Goal: Task Accomplishment & Management: Manage account settings

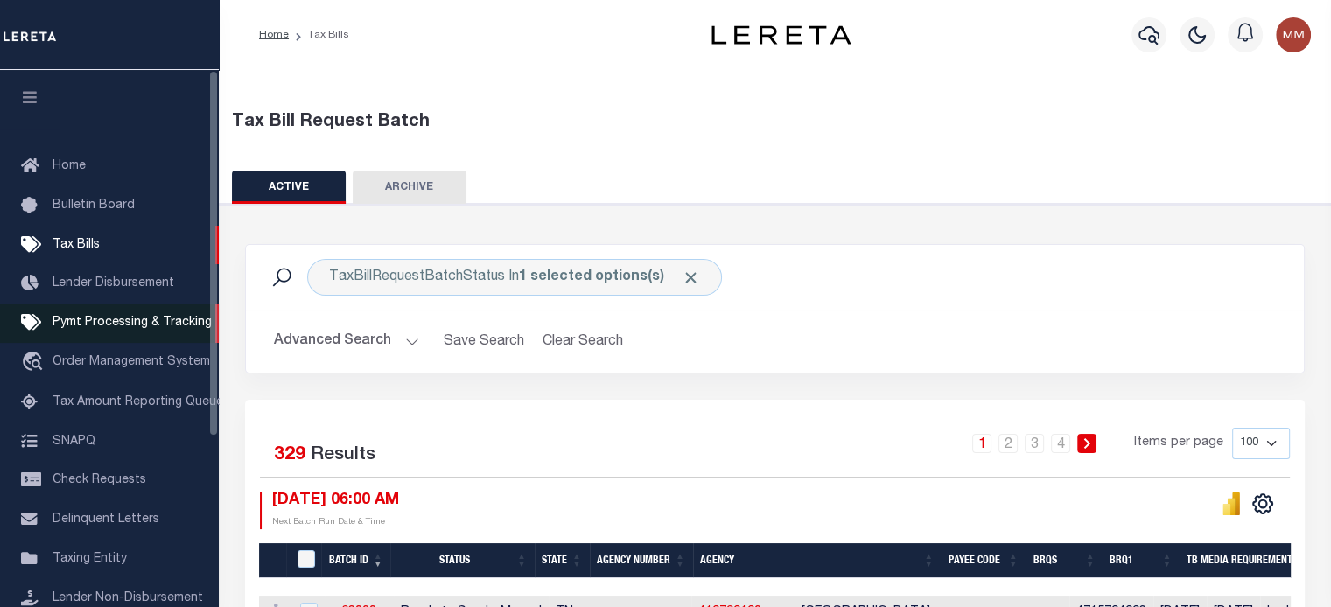
click at [30, 327] on icon at bounding box center [35, 323] width 28 height 22
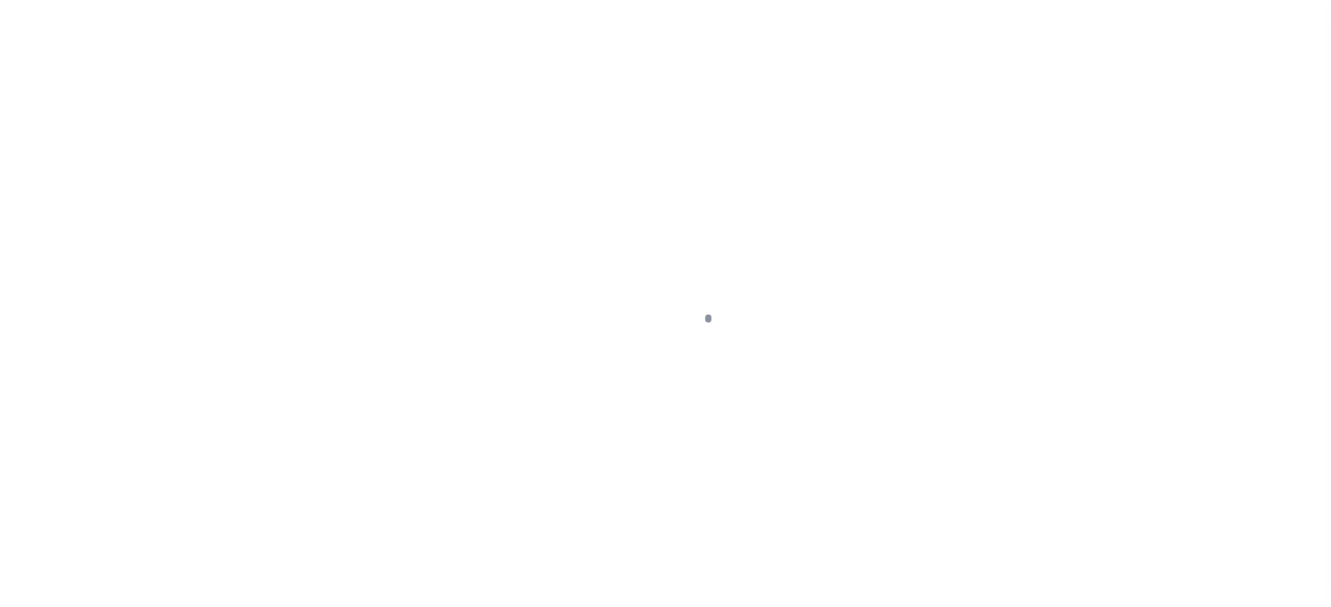
scroll to position [80, 0]
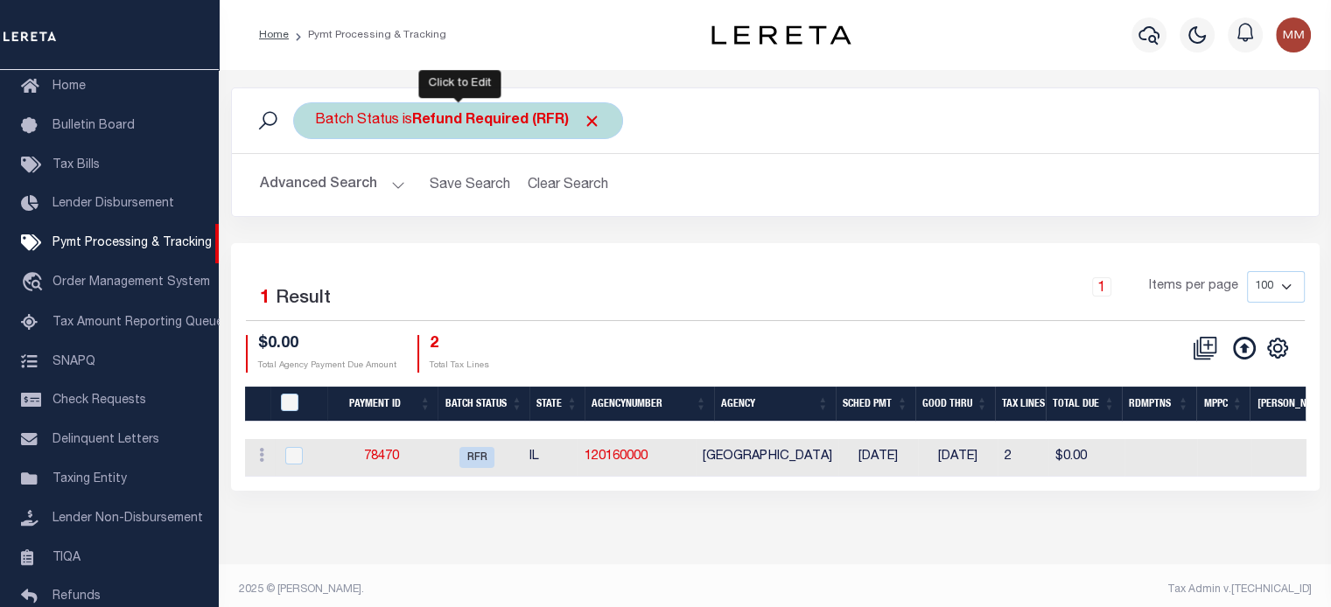
click at [434, 123] on b "Refund Required (RFR)" at bounding box center [506, 121] width 189 height 14
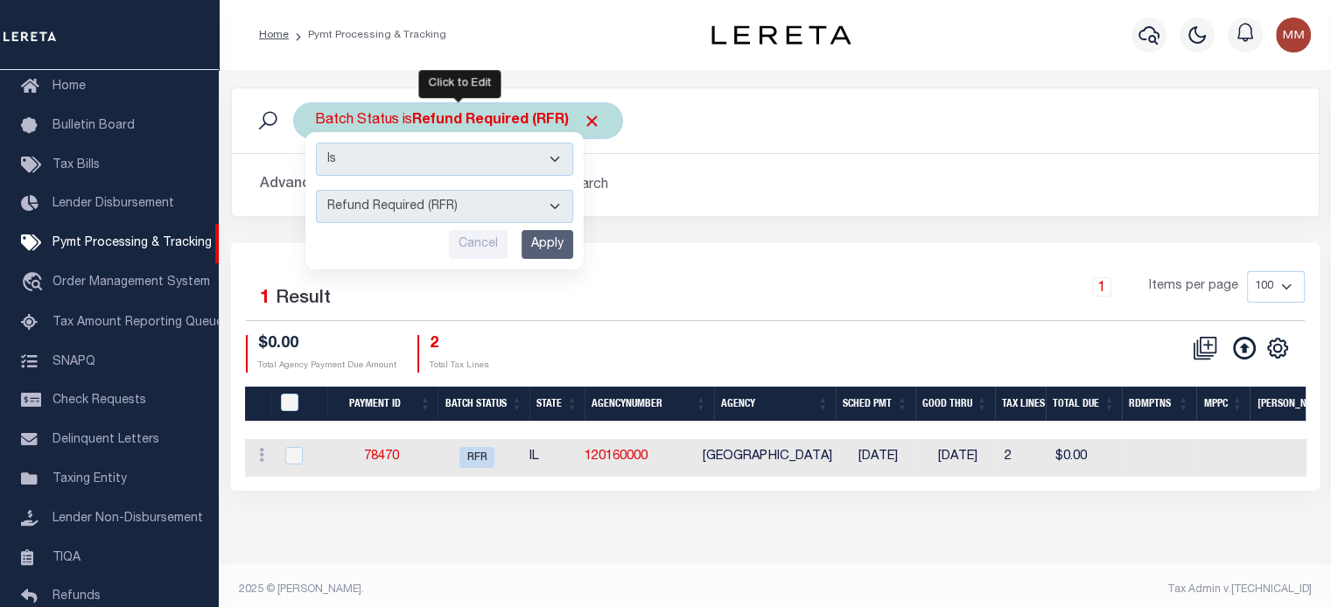
click at [438, 204] on select "Awaiting Funds (AWF) Cleared and Complete (CAC) New Check Needed (NCN) Payment …" at bounding box center [444, 206] width 257 height 33
select select "CAC"
click at [316, 190] on select "Awaiting Funds (AWF) Cleared and Complete (CAC) New Check Needed (NCN) Payment …" at bounding box center [444, 206] width 257 height 33
click at [535, 243] on input "Apply" at bounding box center [547, 244] width 52 height 29
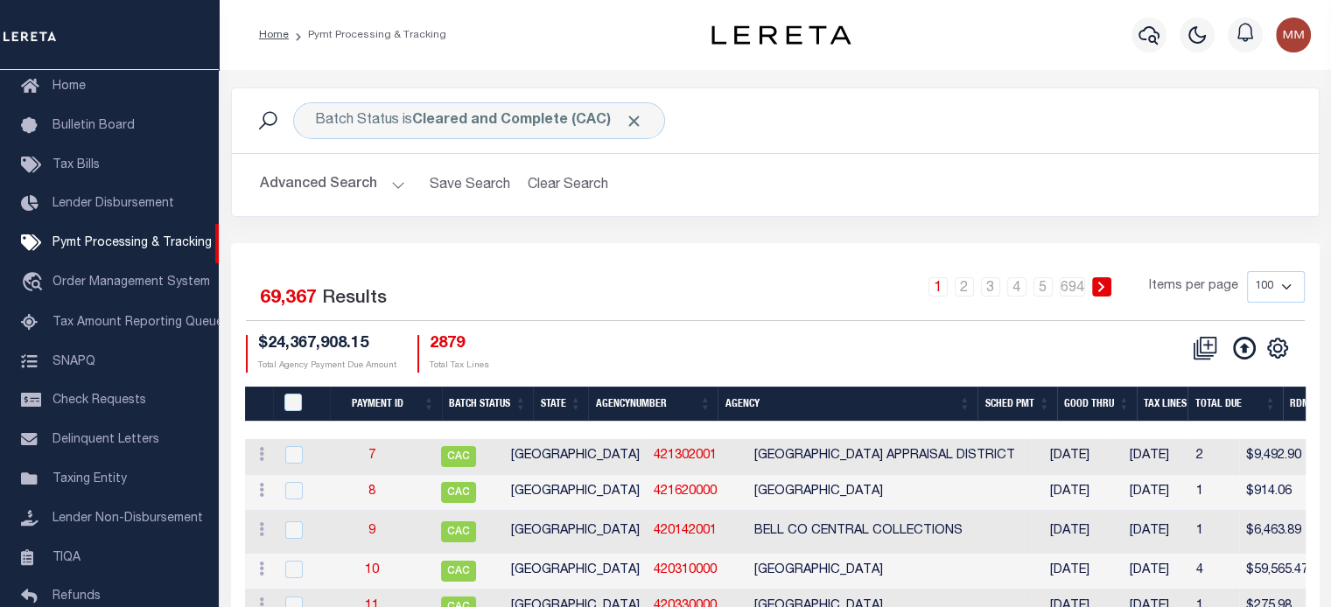
click at [327, 189] on button "Advanced Search" at bounding box center [332, 185] width 145 height 34
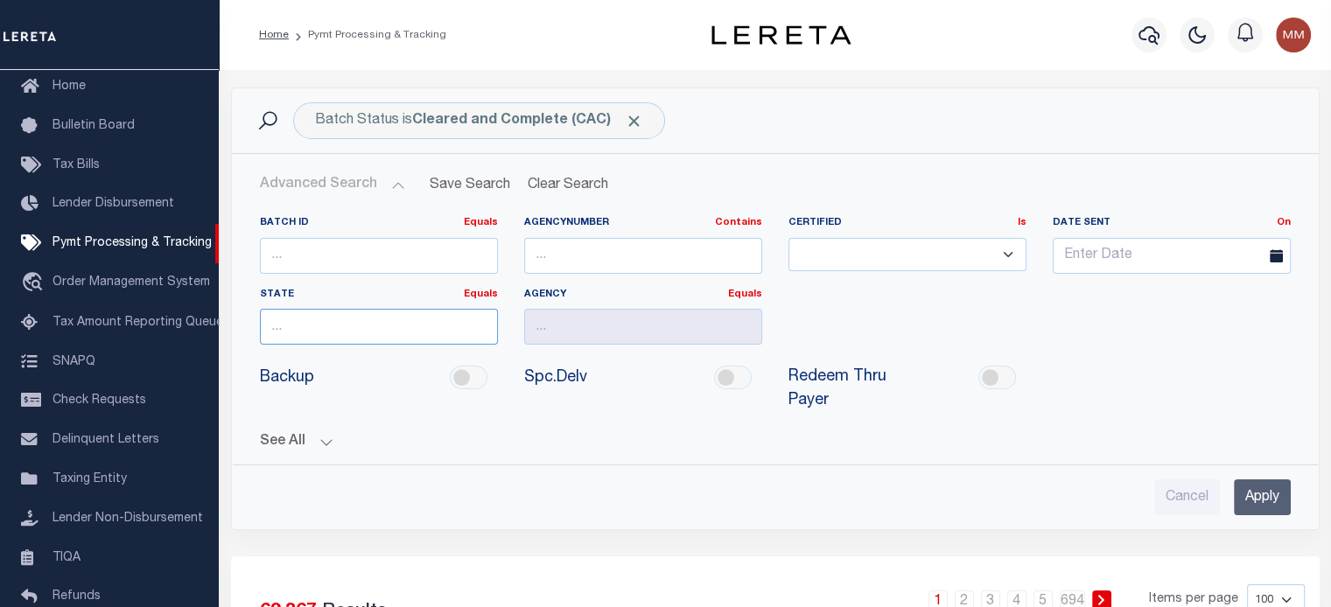
click at [400, 322] on input "text" at bounding box center [379, 327] width 238 height 36
click at [272, 357] on div "[GEOGRAPHIC_DATA]" at bounding box center [378, 359] width 236 height 28
type input "[GEOGRAPHIC_DATA]"
click at [584, 332] on input "text" at bounding box center [643, 327] width 238 height 36
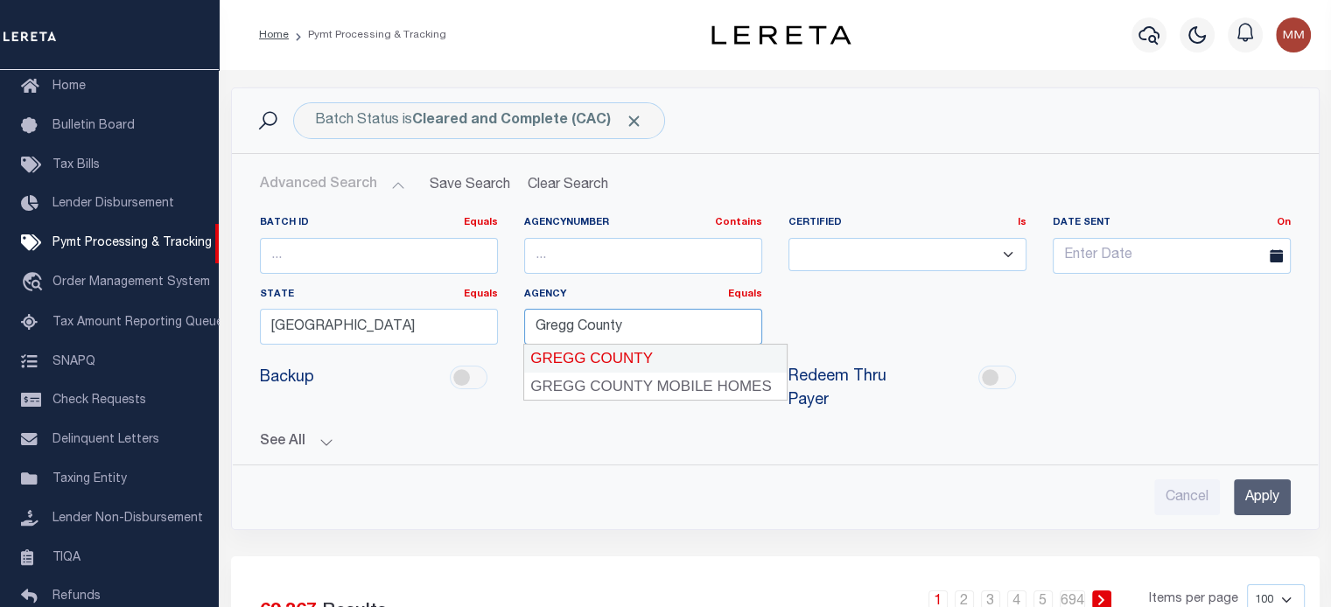
click at [638, 358] on div "GREGG COUNTY" at bounding box center [655, 359] width 262 height 28
type input "GREGG COUNTY"
click at [1252, 493] on input "Apply" at bounding box center [1262, 497] width 57 height 36
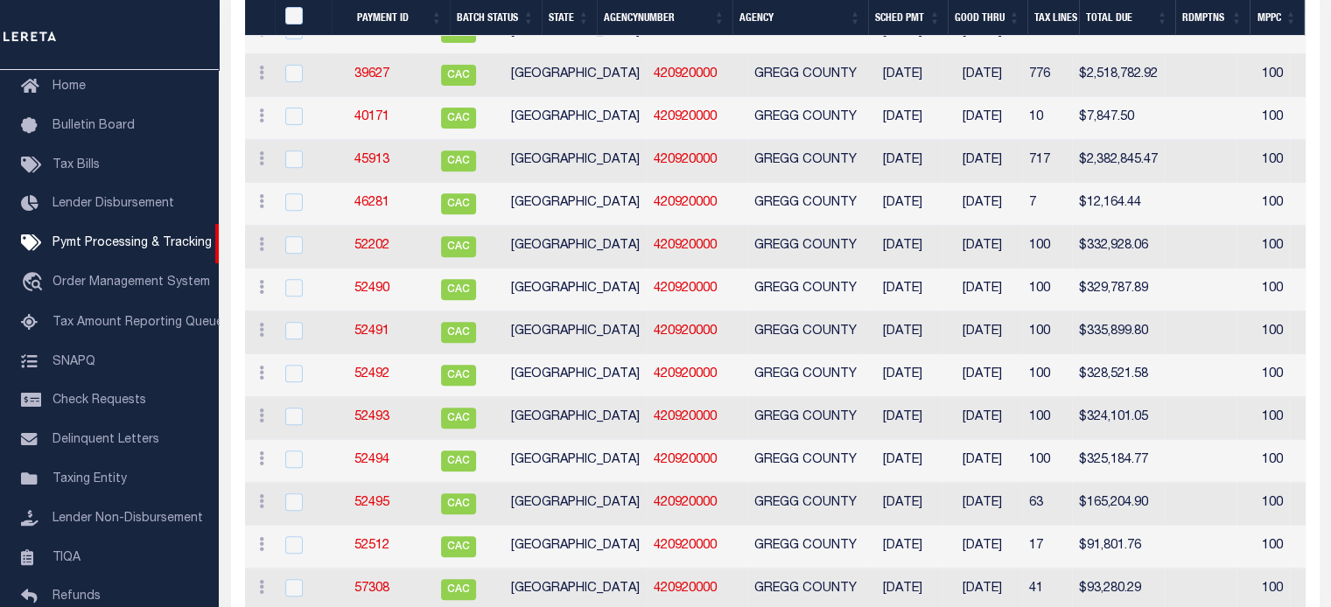
scroll to position [1207, 0]
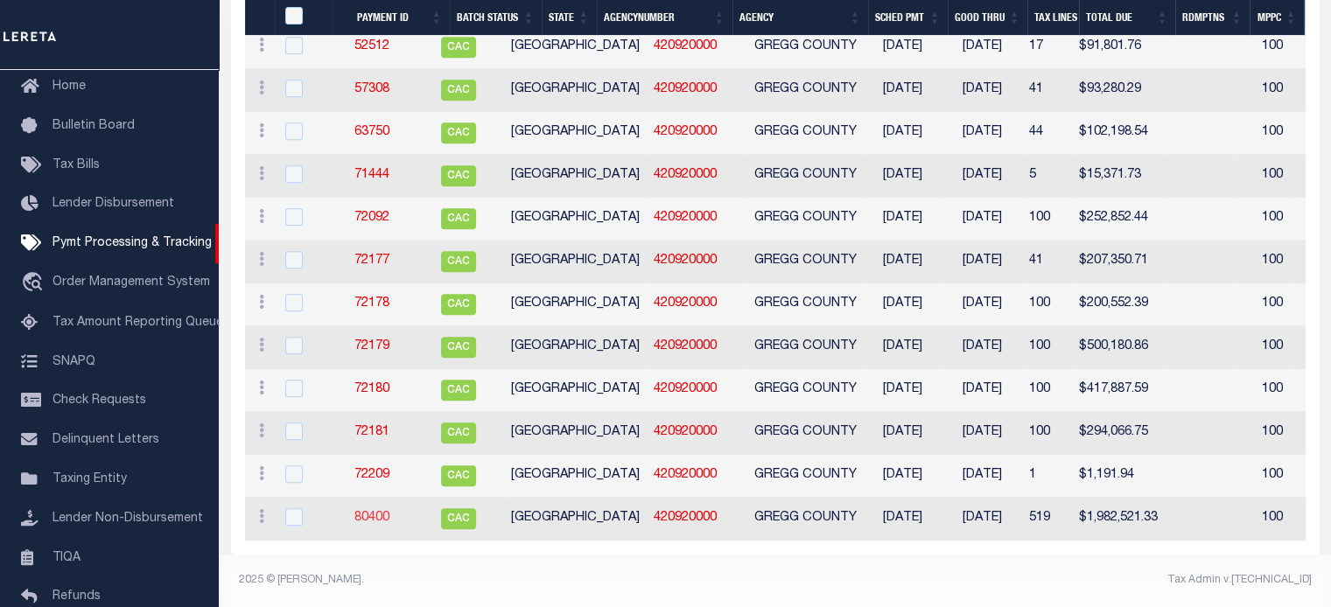
click at [381, 514] on link "80400" at bounding box center [371, 518] width 35 height 12
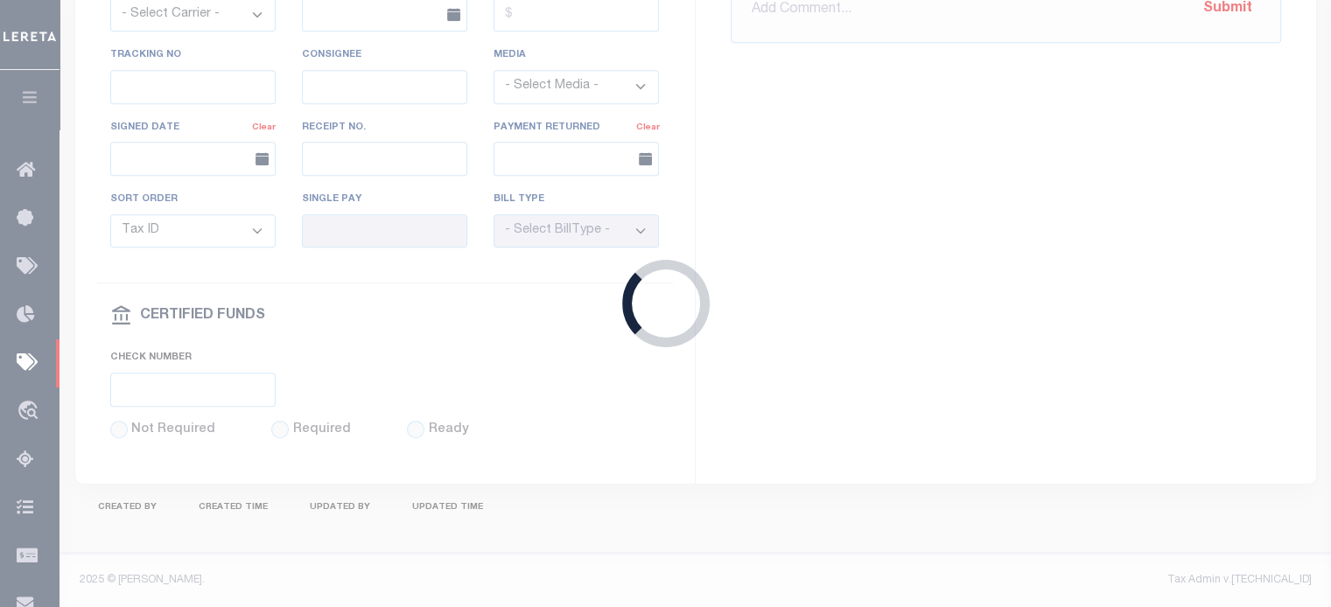
select select "CAC"
type input "10/29/2024"
type input "$1,982,521.33"
select select "CHK"
type input "43713"
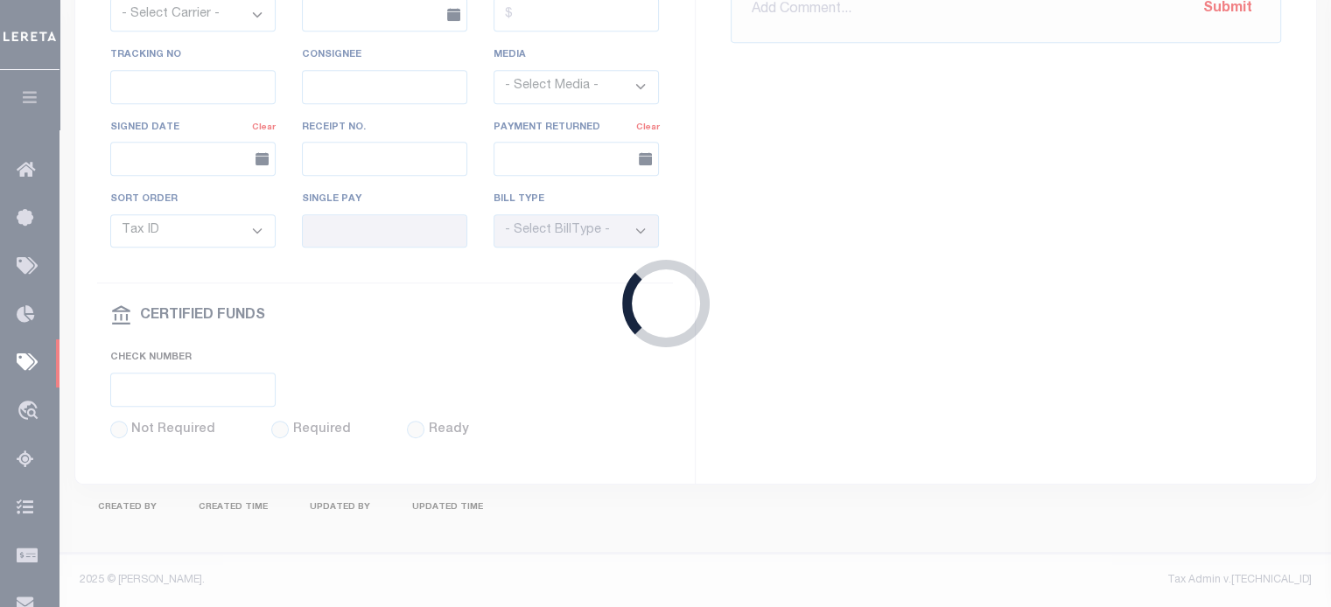
select select "[PERSON_NAME]"
type input "11/06/2024"
checkbox input "true"
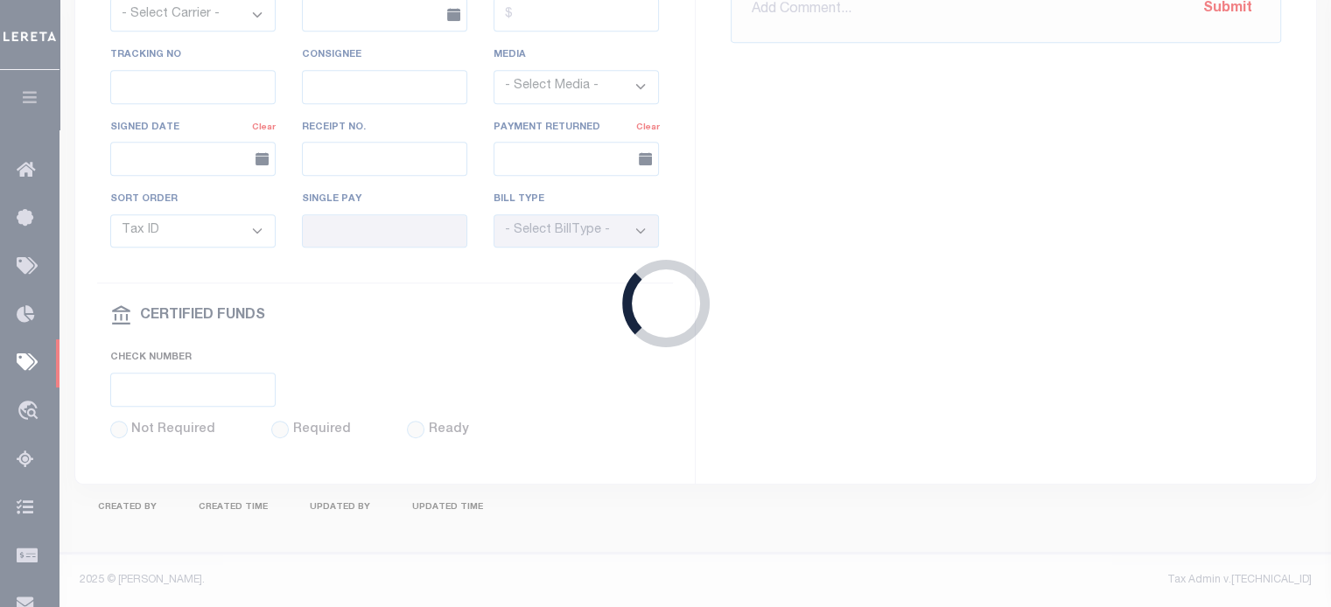
checkbox input "true"
select select "FDX"
type input "10/29/2024"
type input "$28.09"
type input "779604044243"
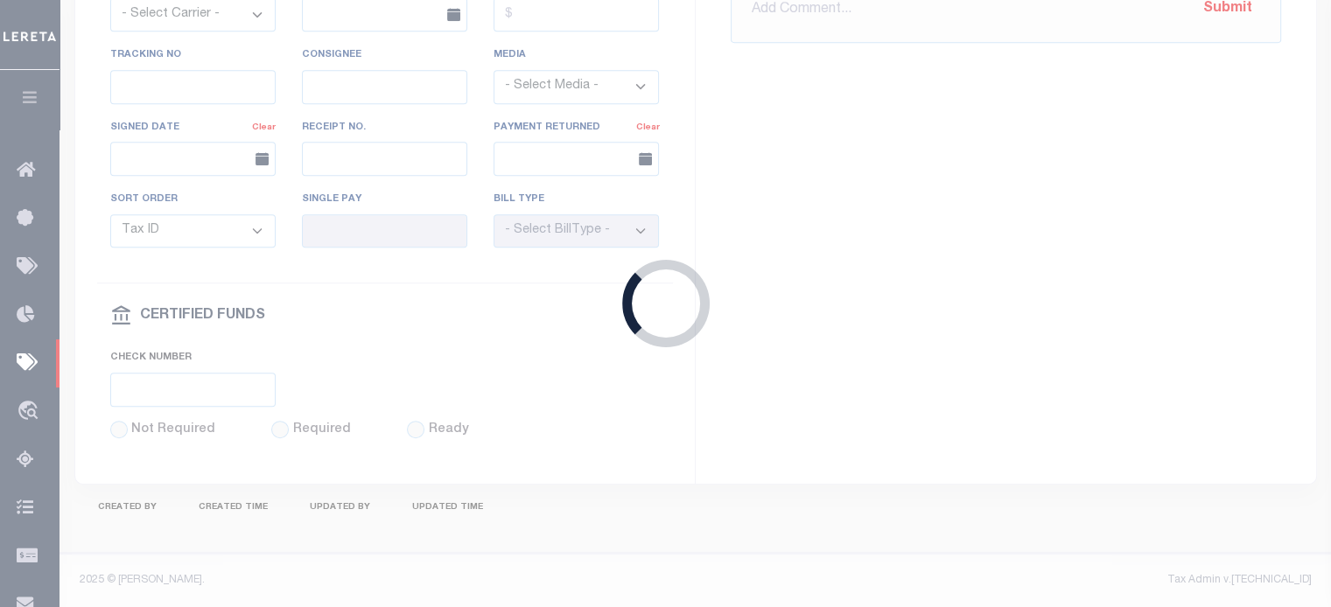
type input "N"
select select "37"
radio input "true"
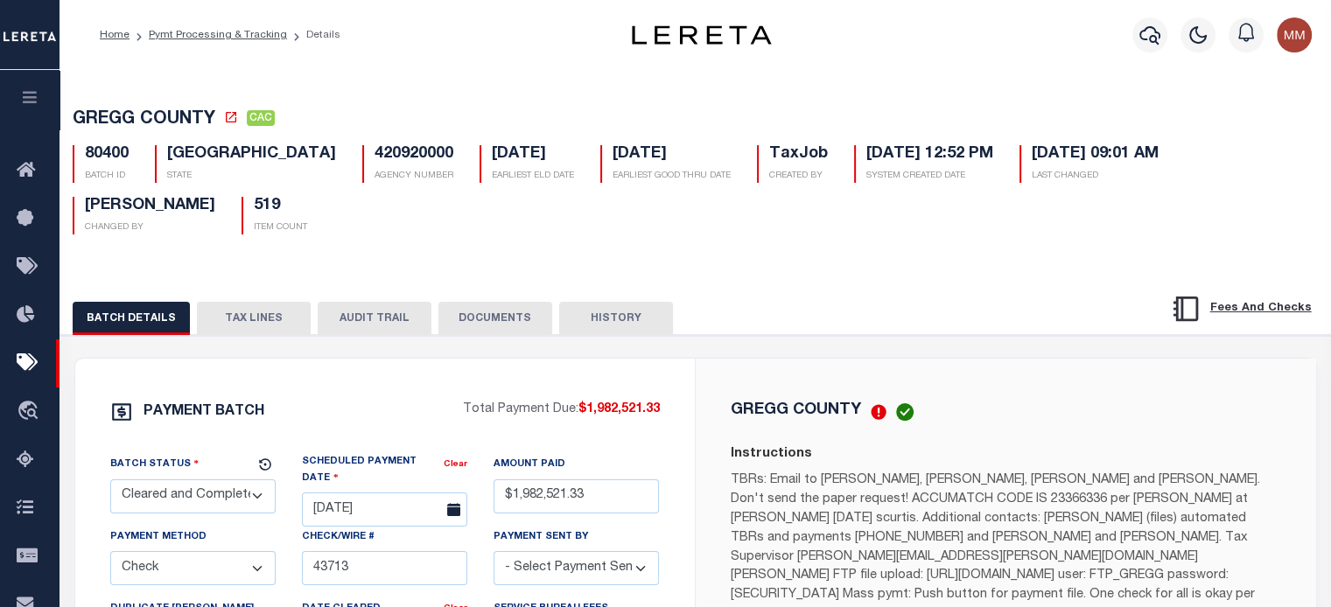
click at [260, 302] on button "TAX LINES" at bounding box center [254, 318] width 114 height 33
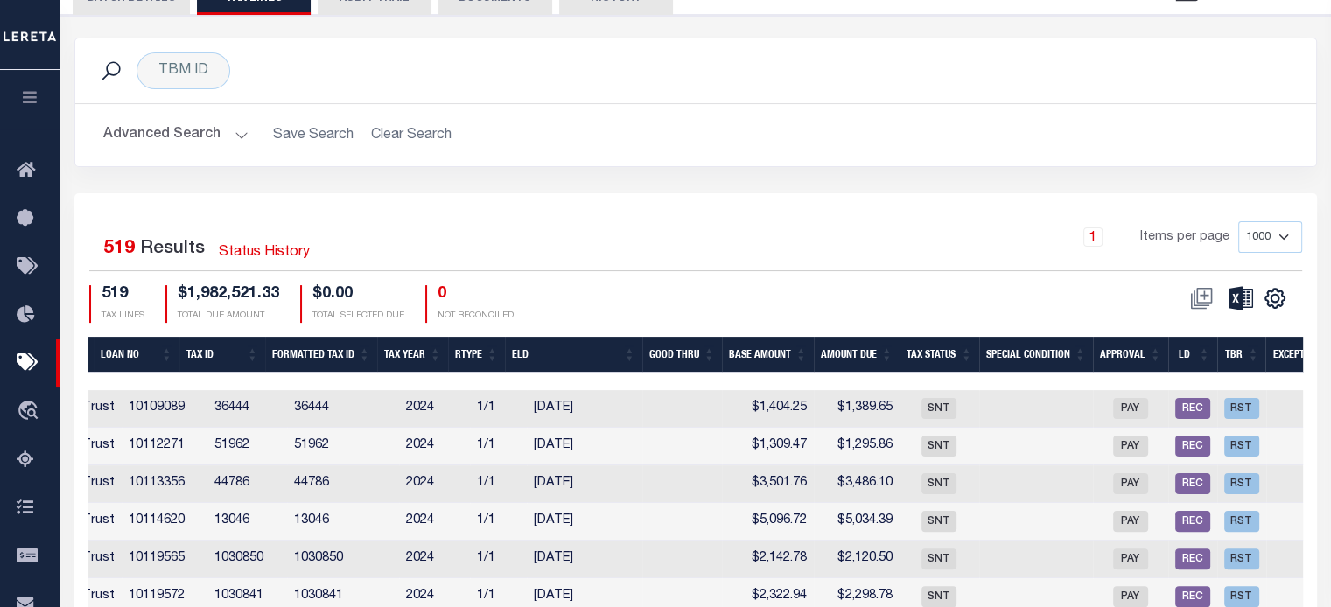
scroll to position [0, 1087]
click at [308, 337] on th "Formatted Tax ID" at bounding box center [319, 355] width 112 height 36
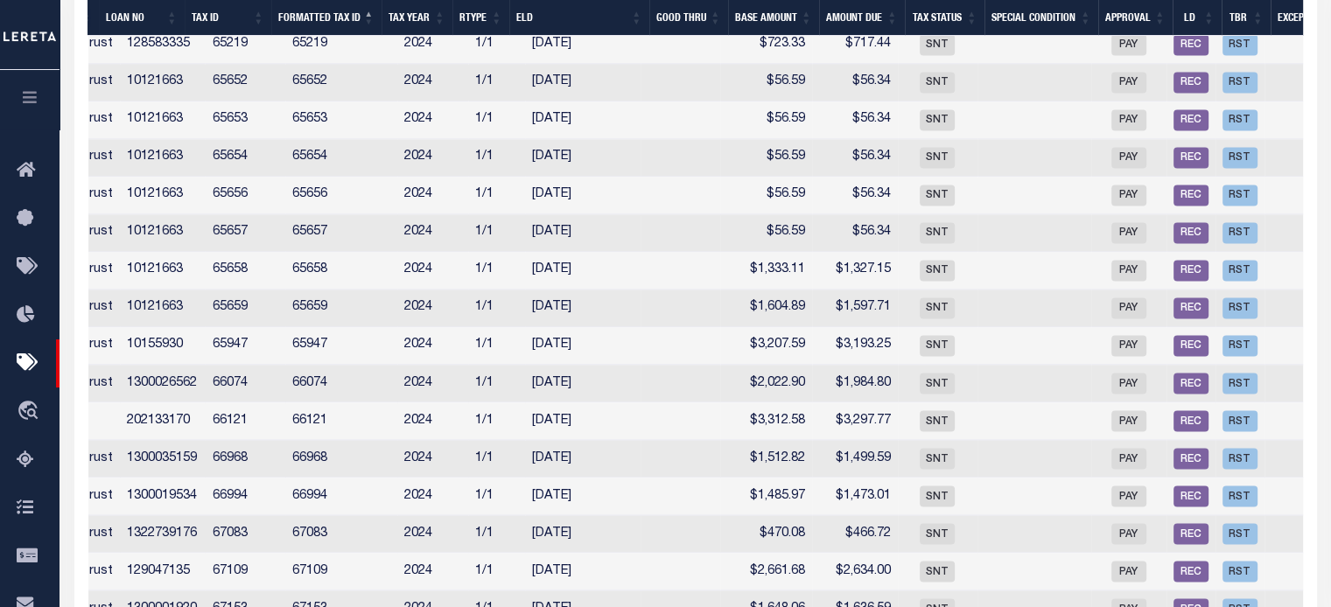
scroll to position [15859, 0]
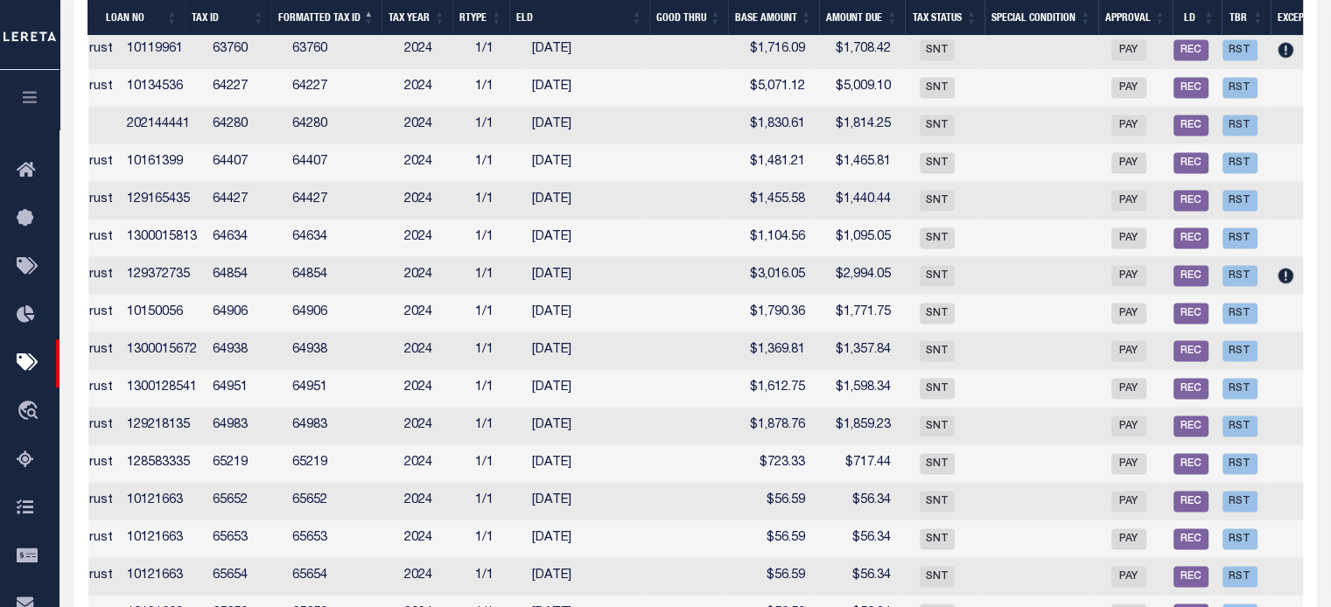
scroll to position [1207, 0]
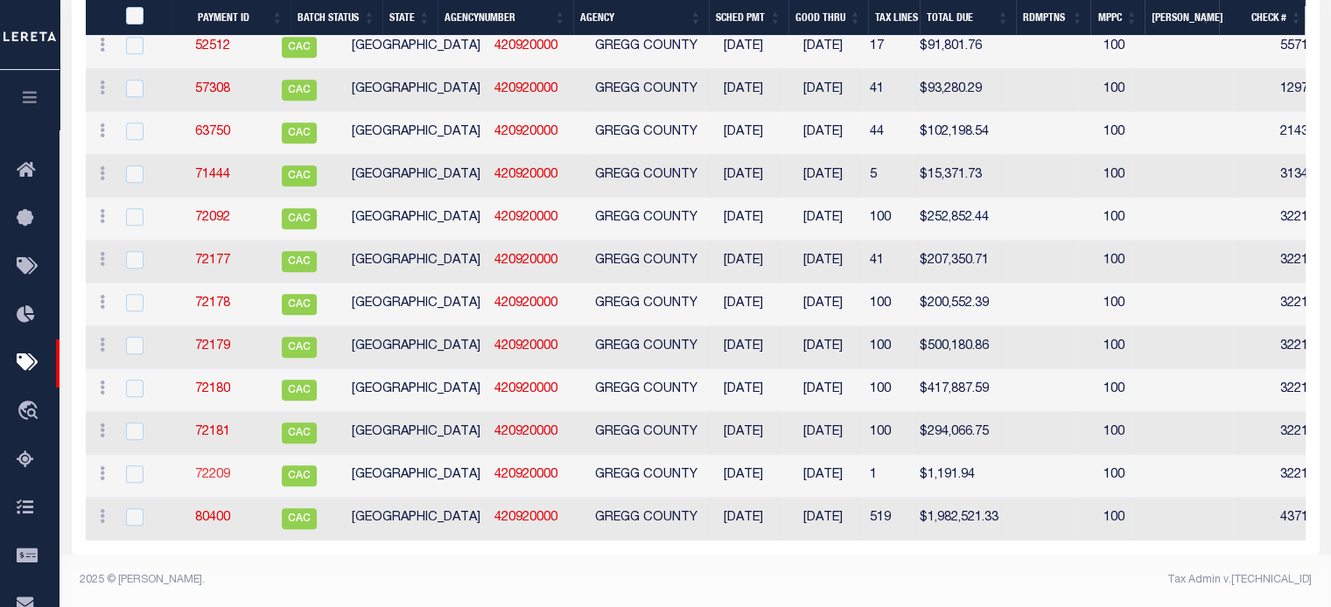
click at [227, 469] on link "72209" at bounding box center [212, 475] width 35 height 12
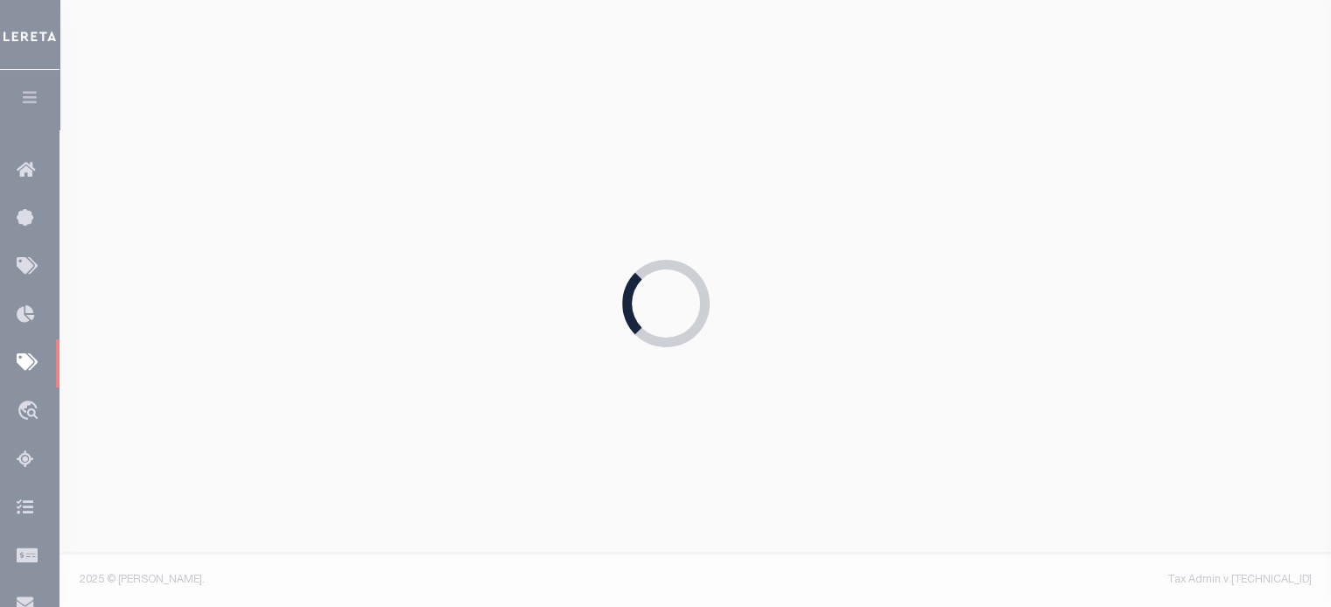
type input "10/27/2023"
type input "$1,191.94"
type input "32218"
type input "11/03/2023"
checkbox input "false"
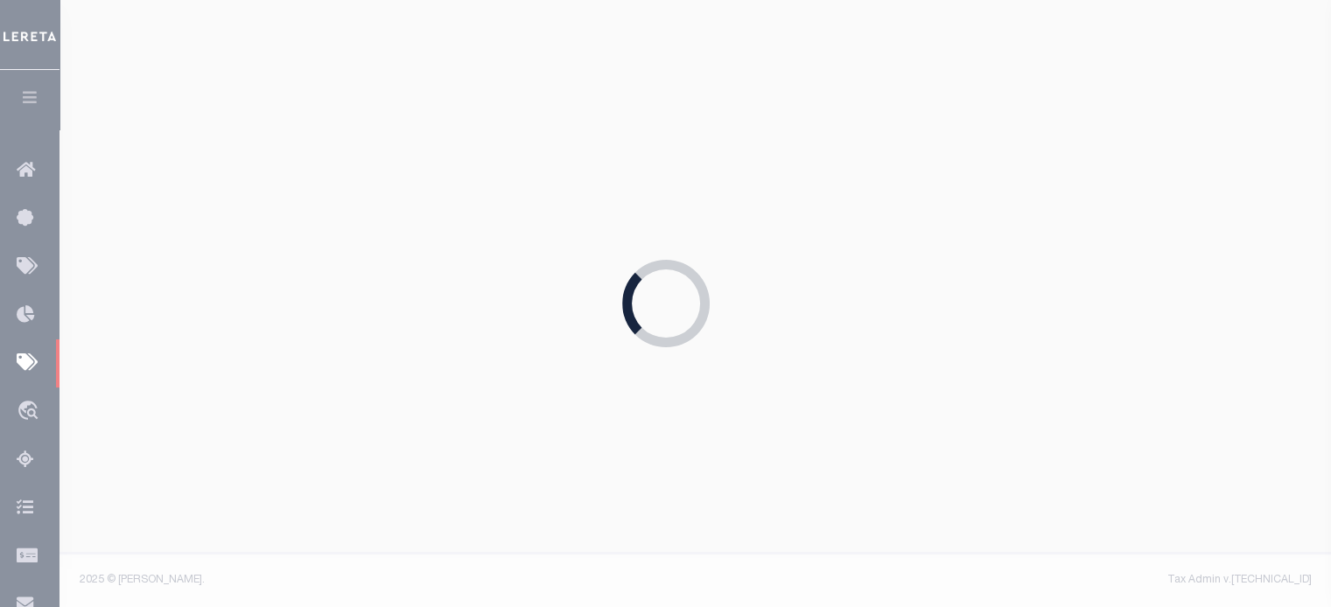
type input "10/27/2023"
type input "$20.04"
type input "773890559147"
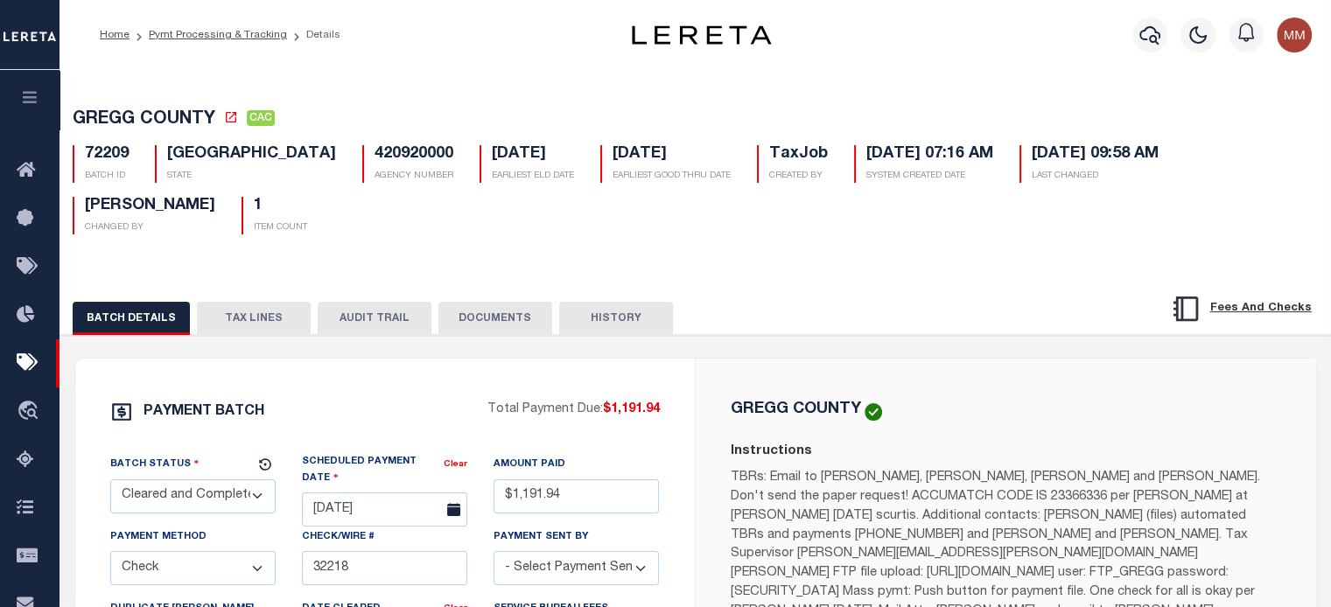
click at [267, 302] on button "TAX LINES" at bounding box center [254, 318] width 114 height 33
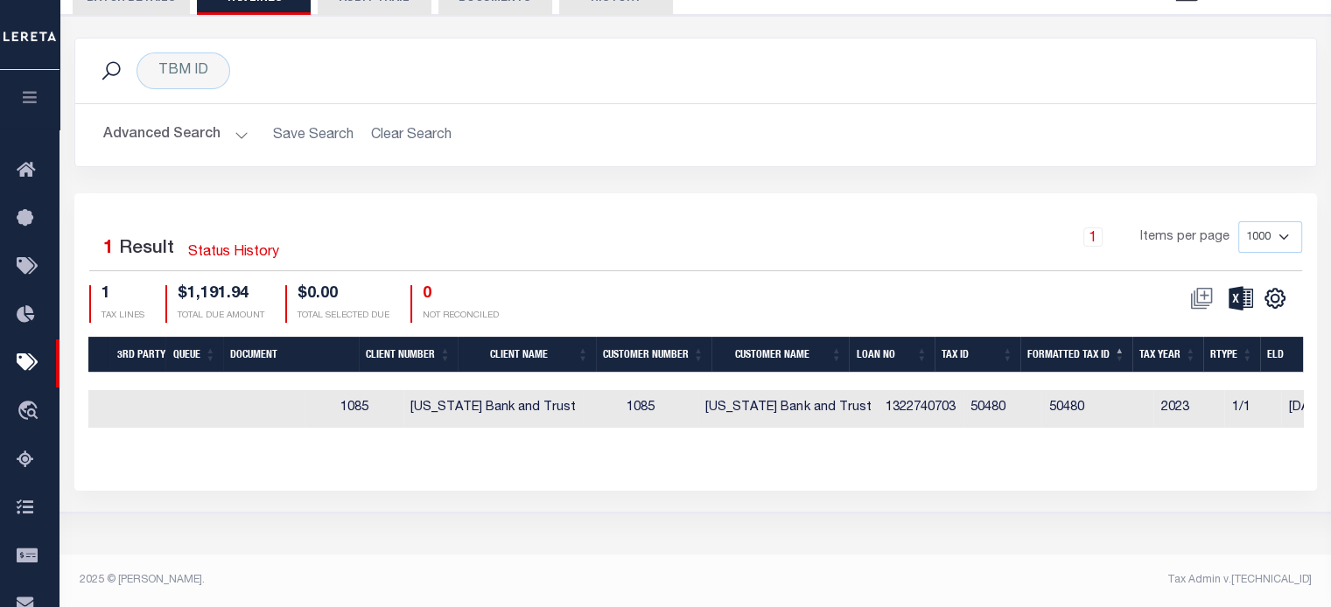
scroll to position [0, 332]
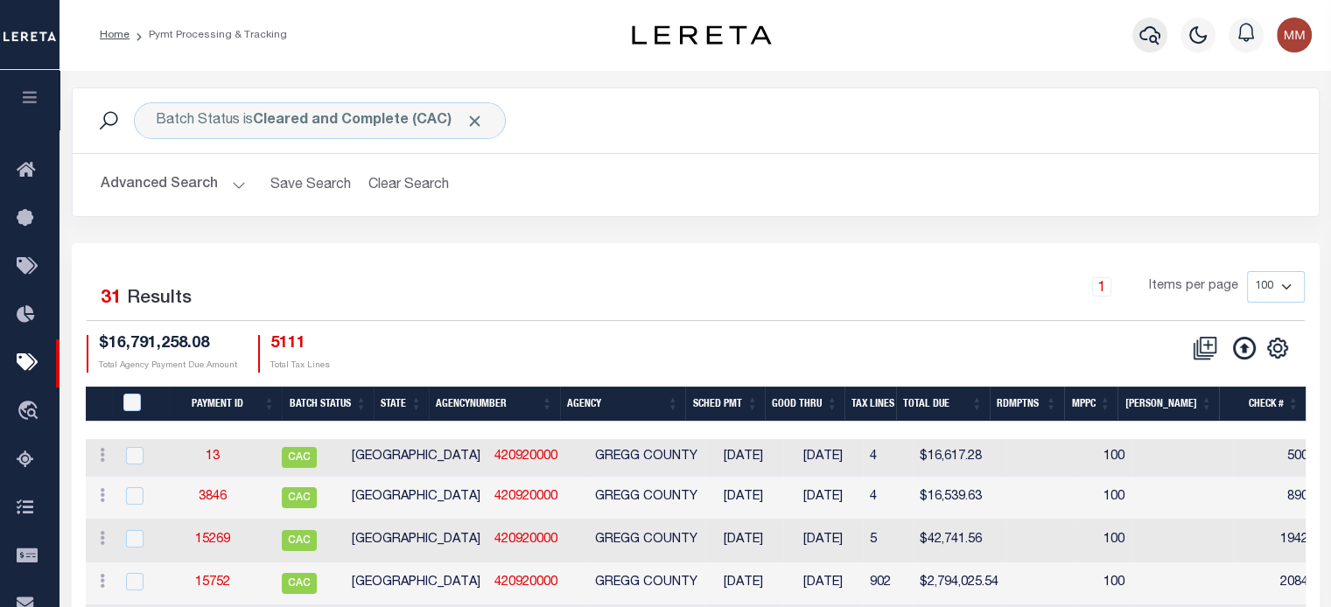
click at [1154, 34] on icon "button" at bounding box center [1149, 34] width 21 height 21
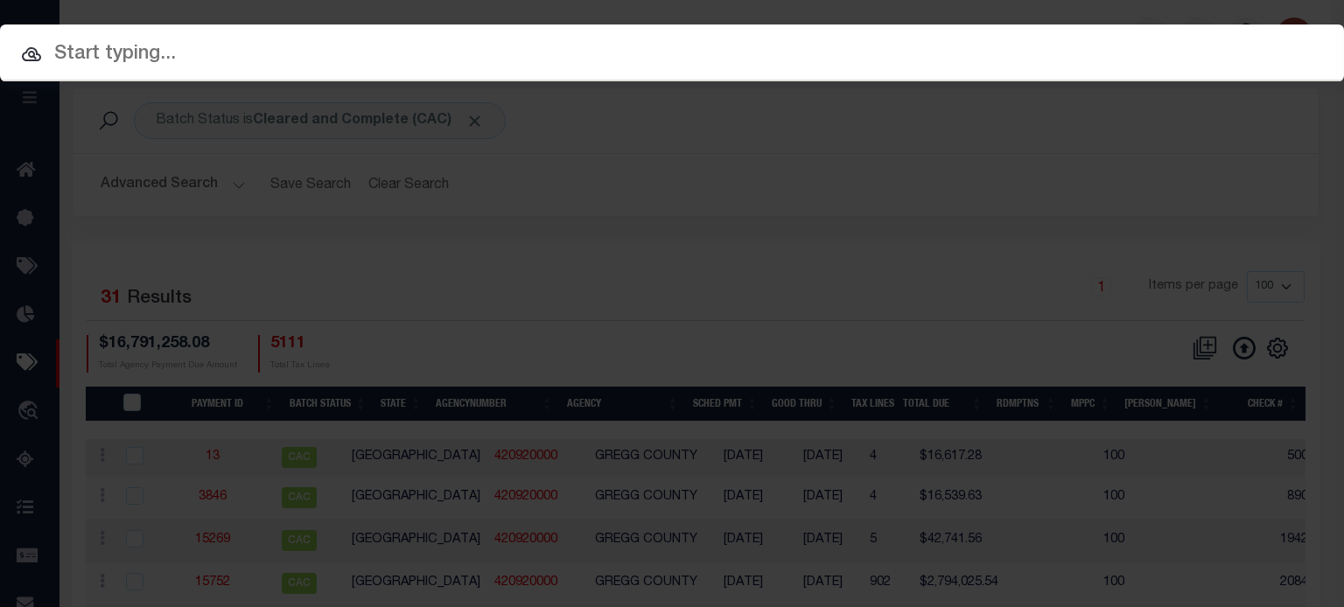
click at [424, 58] on input "text" at bounding box center [672, 54] width 1344 height 31
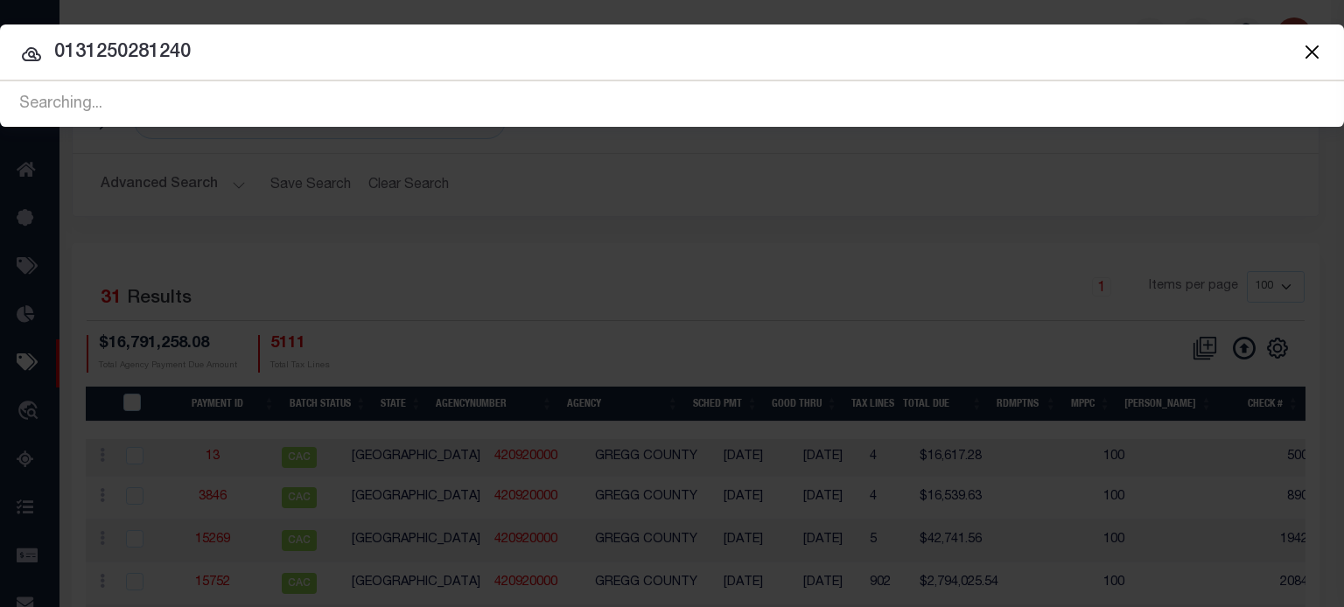
type input "0131250281240"
drag, startPoint x: 679, startPoint y: 46, endPoint x: -185, endPoint y: 157, distance: 871.4
type input "r"
type input "387799"
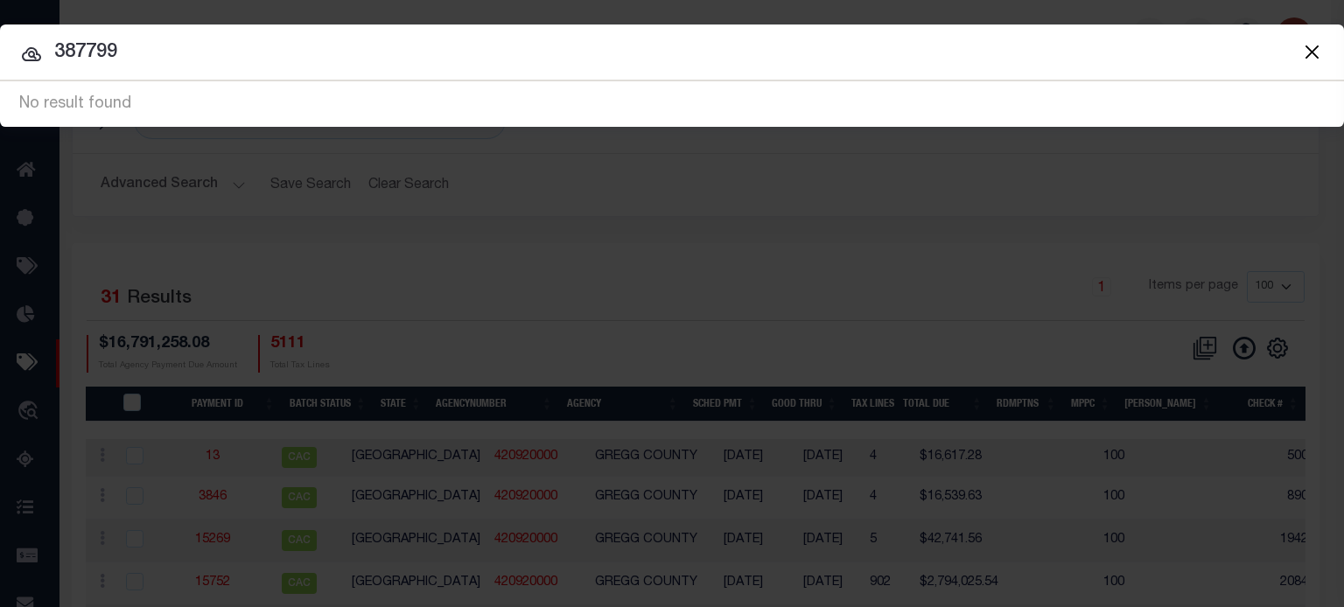
drag, startPoint x: -3, startPoint y: 65, endPoint x: -318, endPoint y: 123, distance: 320.4
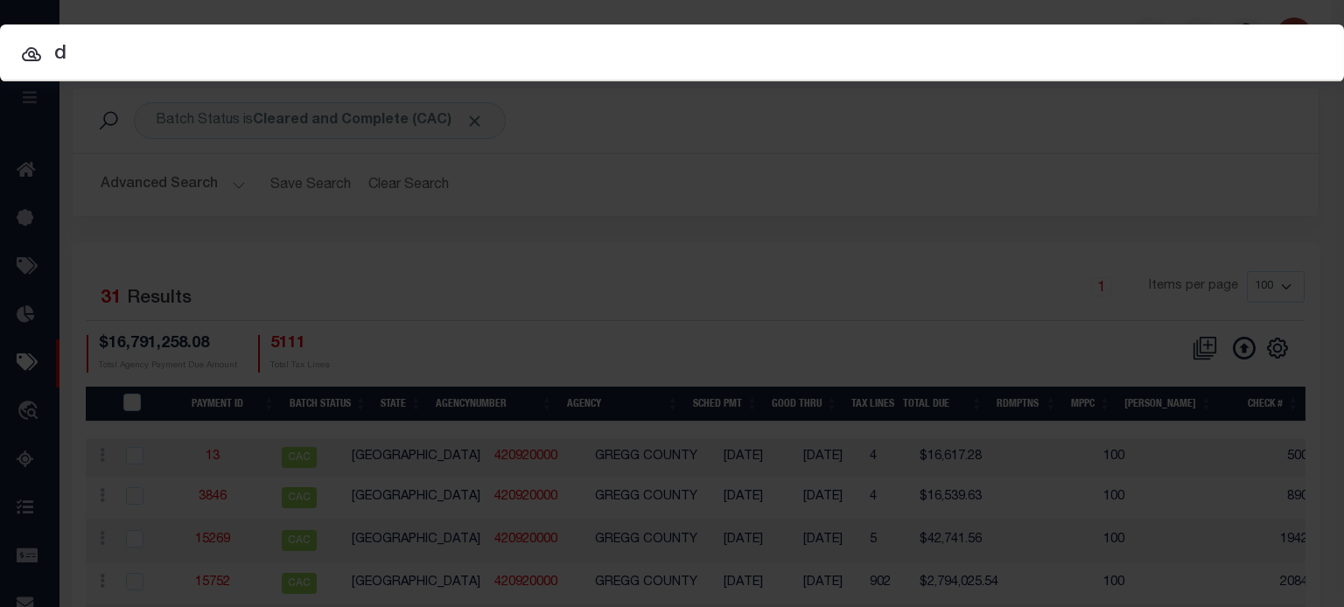
type input "d"
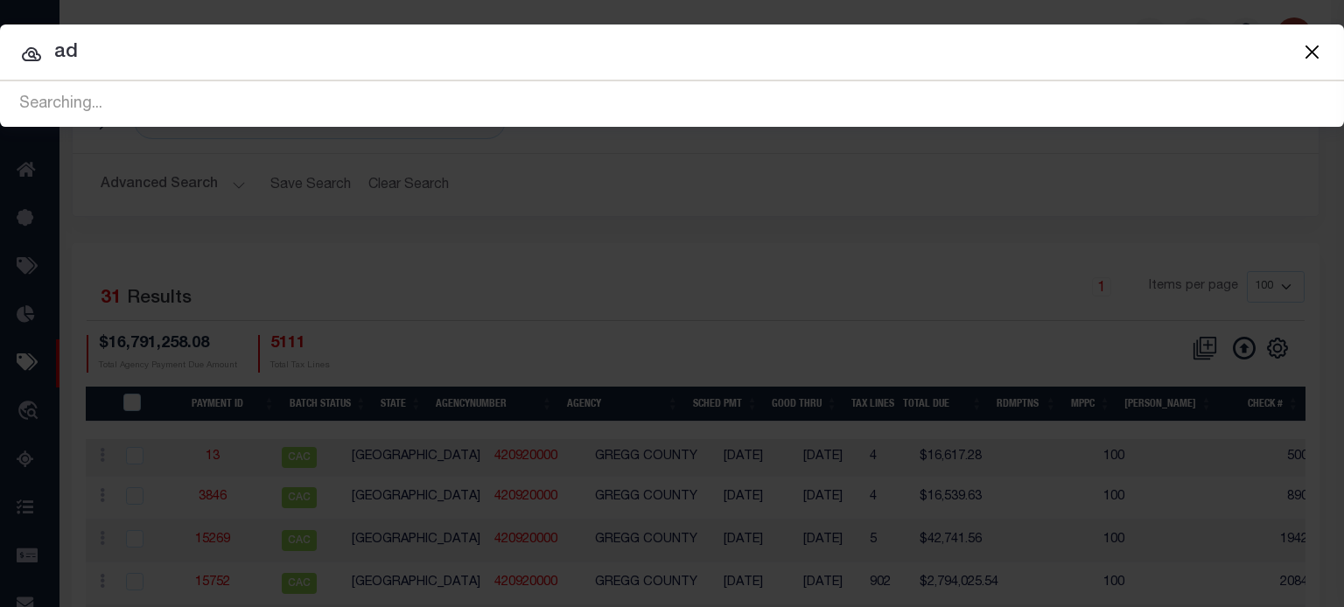
type input "a"
type input "adewale"
type input "waheed"
click at [1308, 48] on button "Close" at bounding box center [1311, 51] width 23 height 23
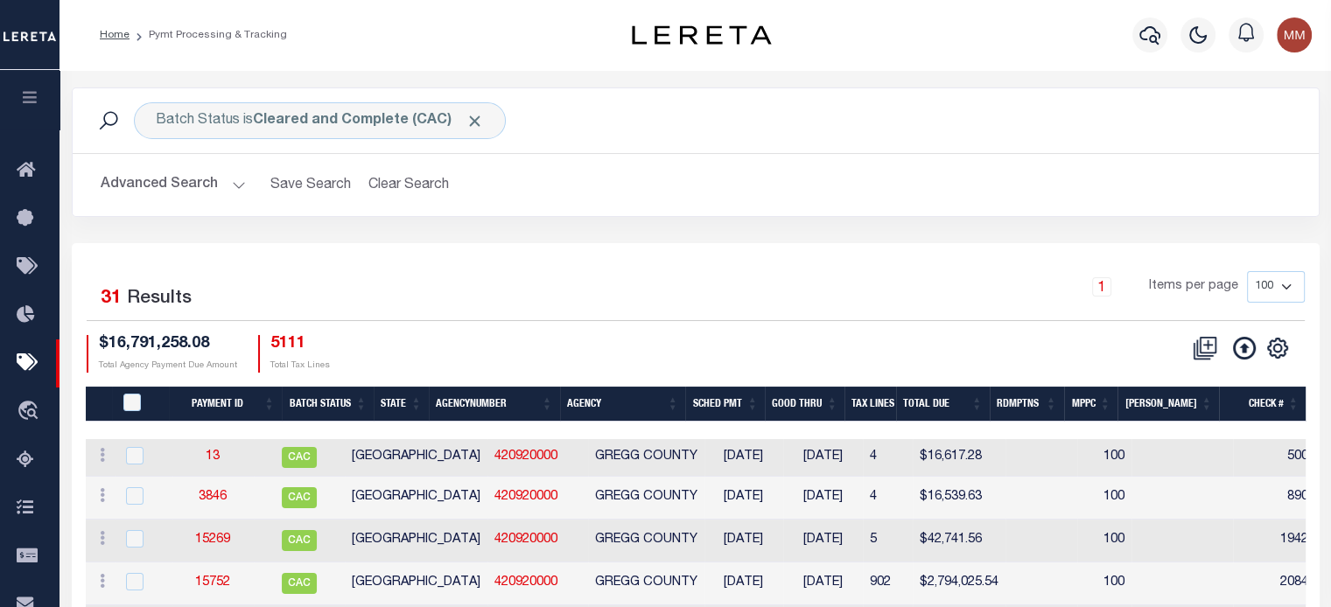
click at [189, 180] on button "Advanced Search" at bounding box center [173, 185] width 145 height 34
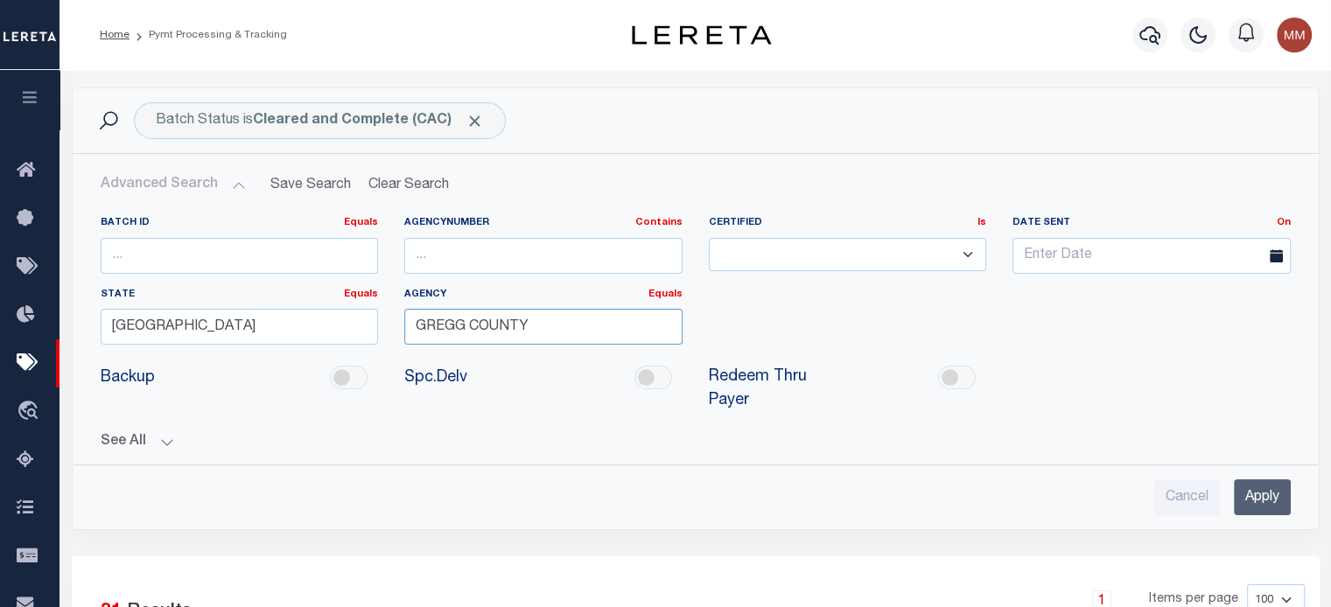
drag, startPoint x: 554, startPoint y: 330, endPoint x: -353, endPoint y: 311, distance: 906.6
click at [502, 349] on div "[GEOGRAPHIC_DATA]" at bounding box center [543, 358] width 278 height 28
type input "[GEOGRAPHIC_DATA]"
drag, startPoint x: 1260, startPoint y: 490, endPoint x: 1159, endPoint y: 489, distance: 100.6
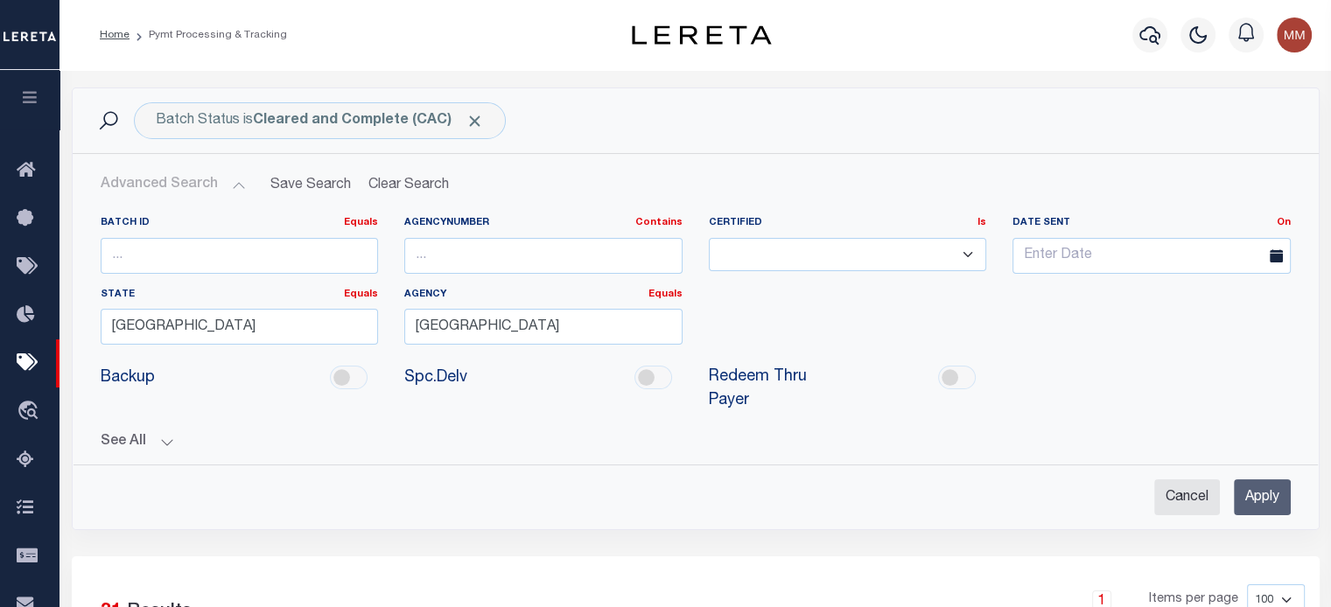
click at [1242, 487] on input "Apply" at bounding box center [1262, 497] width 57 height 36
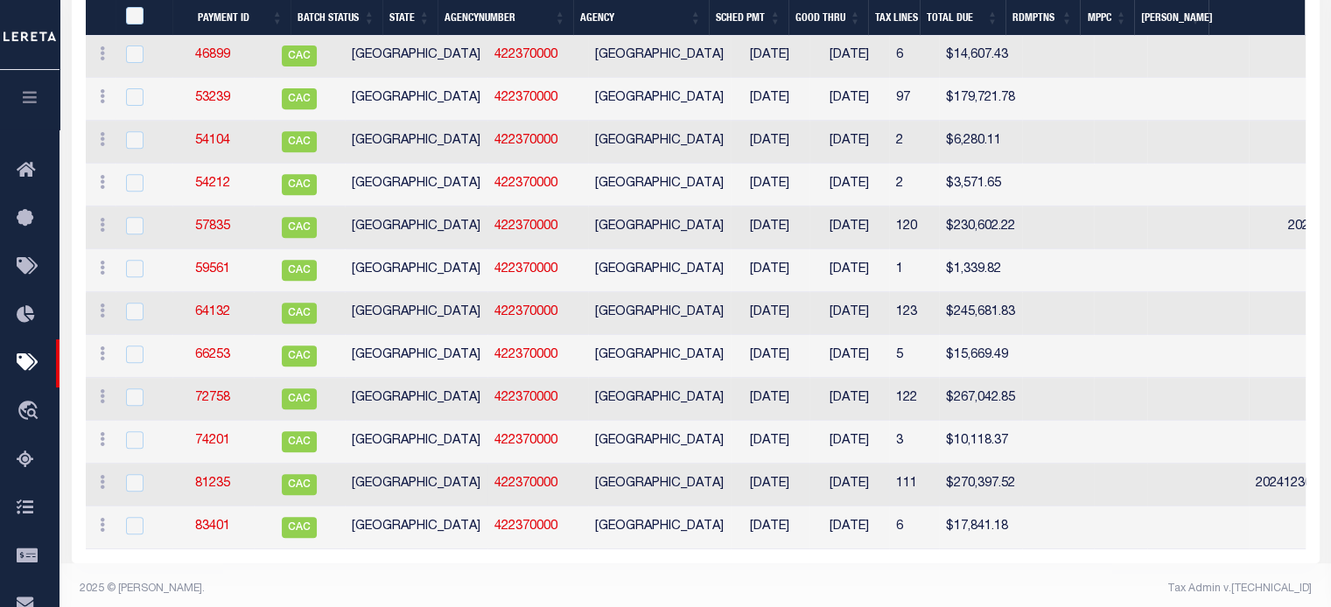
scroll to position [742, 0]
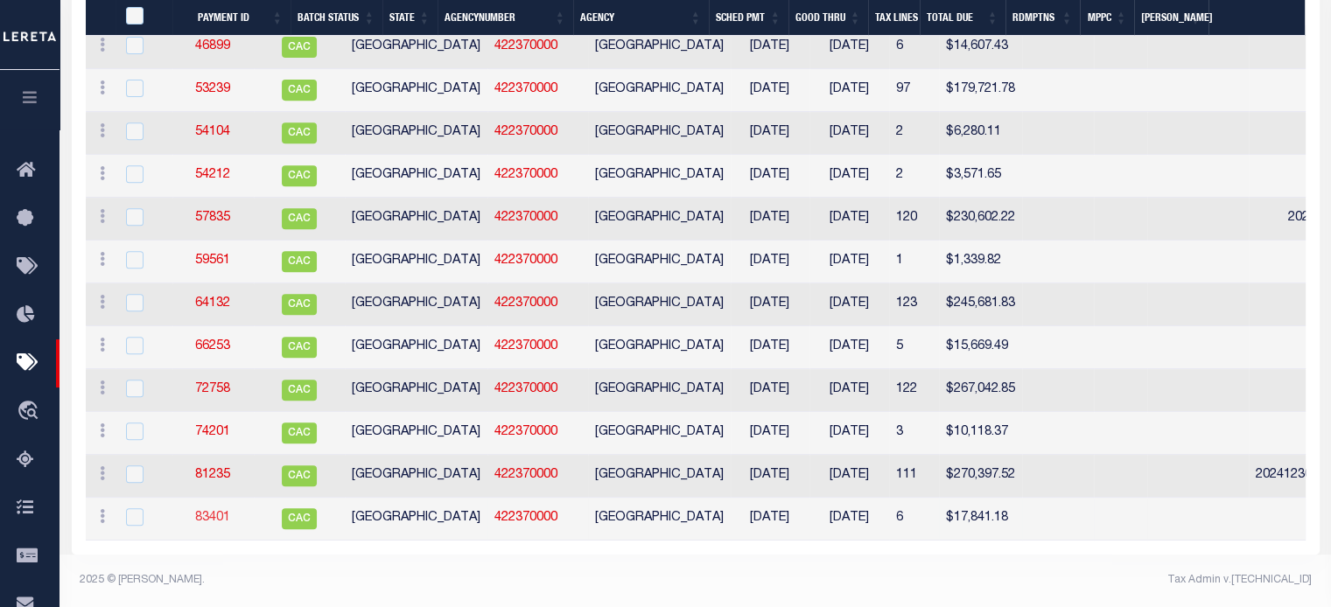
click at [223, 512] on link "83401" at bounding box center [212, 518] width 35 height 12
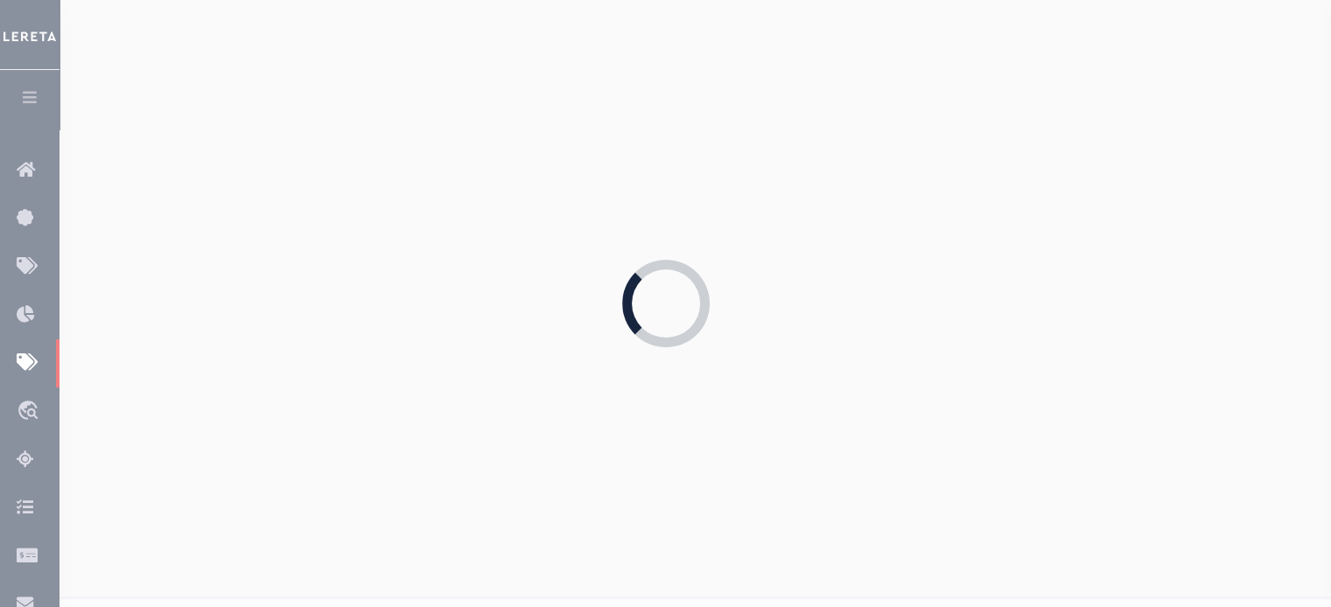
type input "01/15/2025"
type input "$17,841.18"
type input "47597"
select select "[PERSON_NAME]"
type input "01/27/2025"
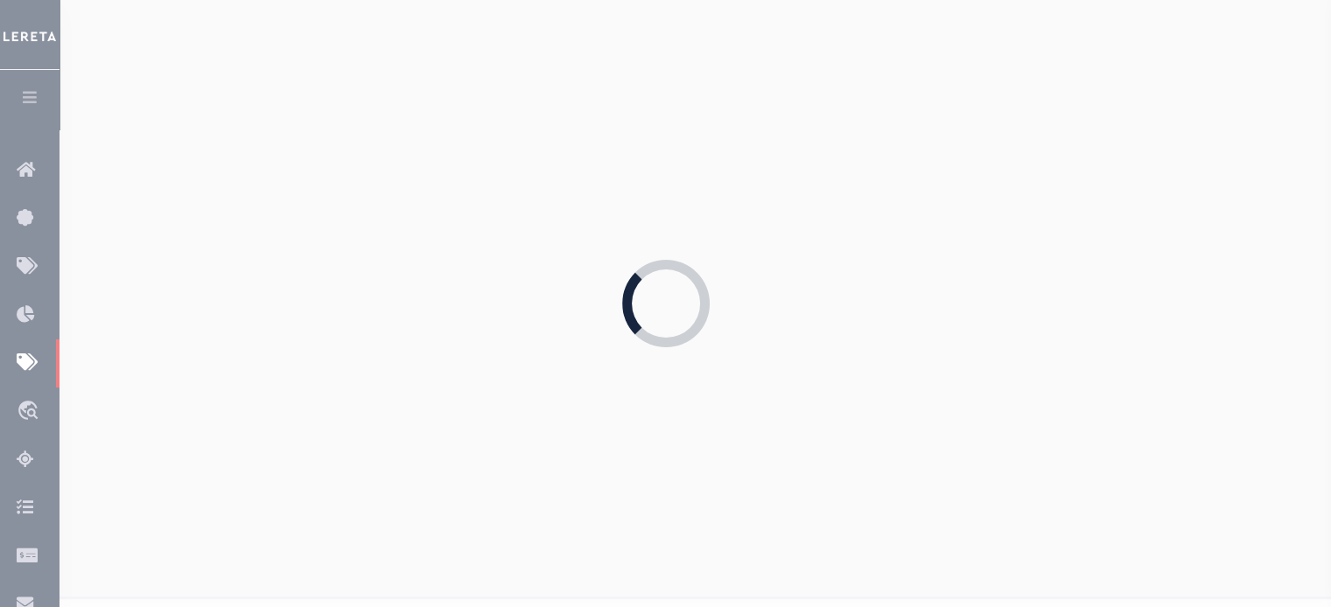
type input "01/15/2025"
type input "$30.33"
type input "771457988038"
type input "1"
select select
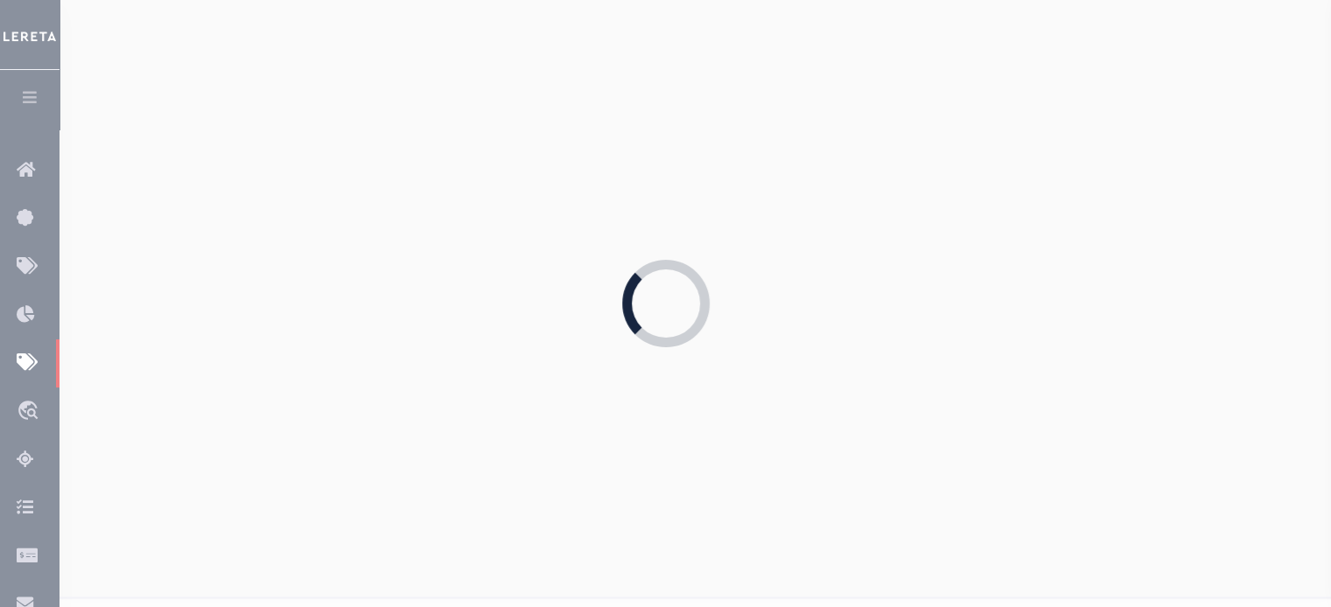
click at [223, 510] on div "Loading..." at bounding box center [665, 303] width 1331 height 607
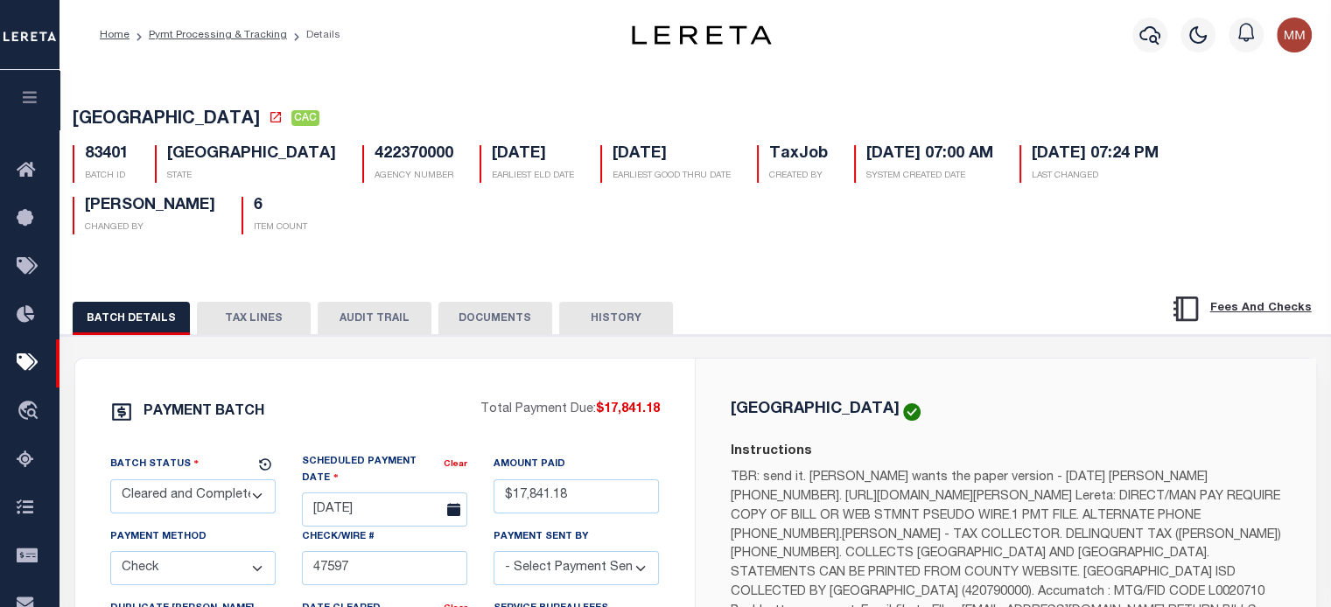
click at [255, 302] on button "TAX LINES" at bounding box center [254, 318] width 114 height 33
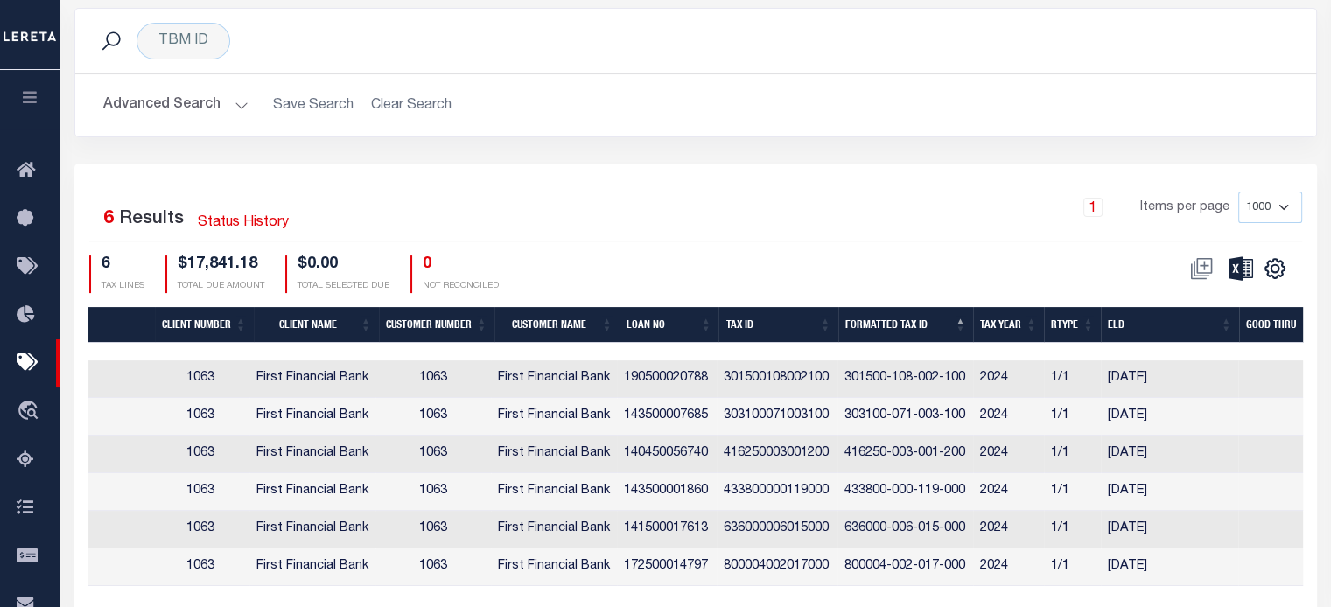
scroll to position [0, 536]
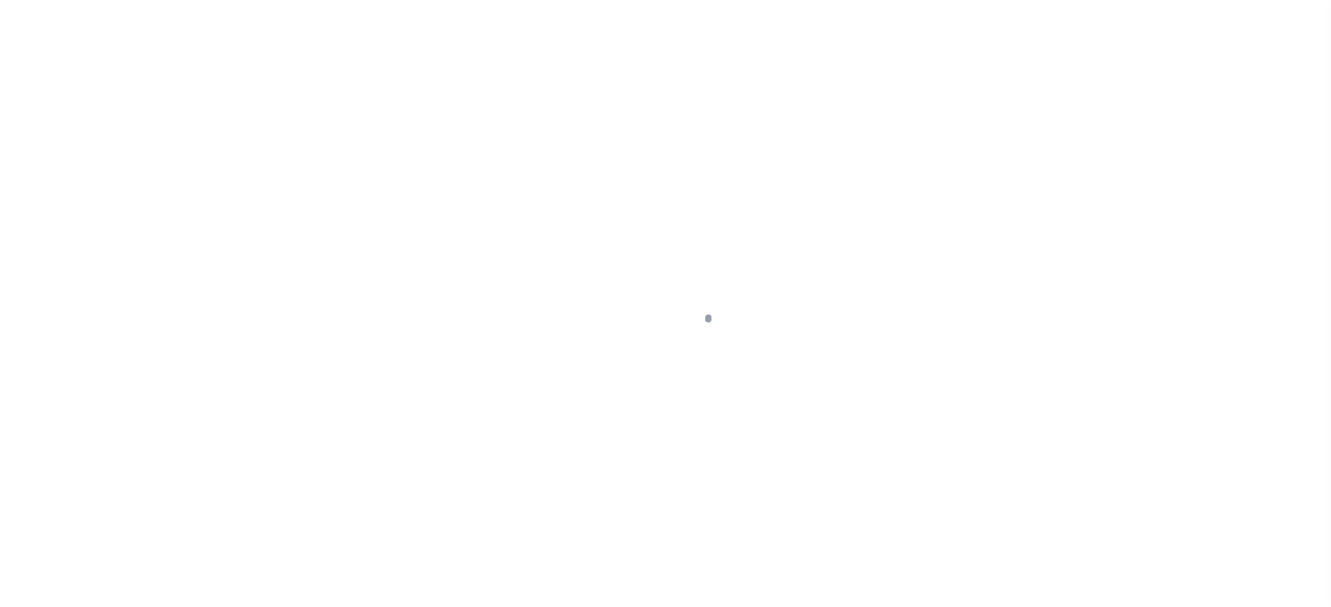
scroll to position [248, 0]
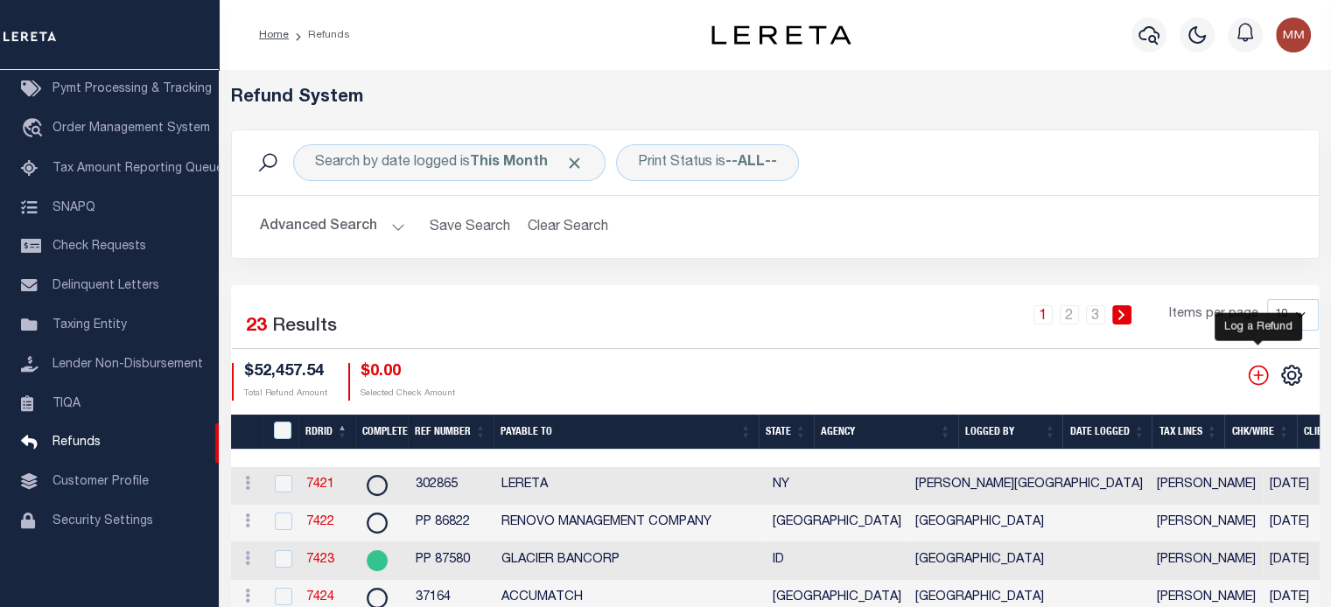
click at [1253, 372] on icon "" at bounding box center [1258, 375] width 23 height 23
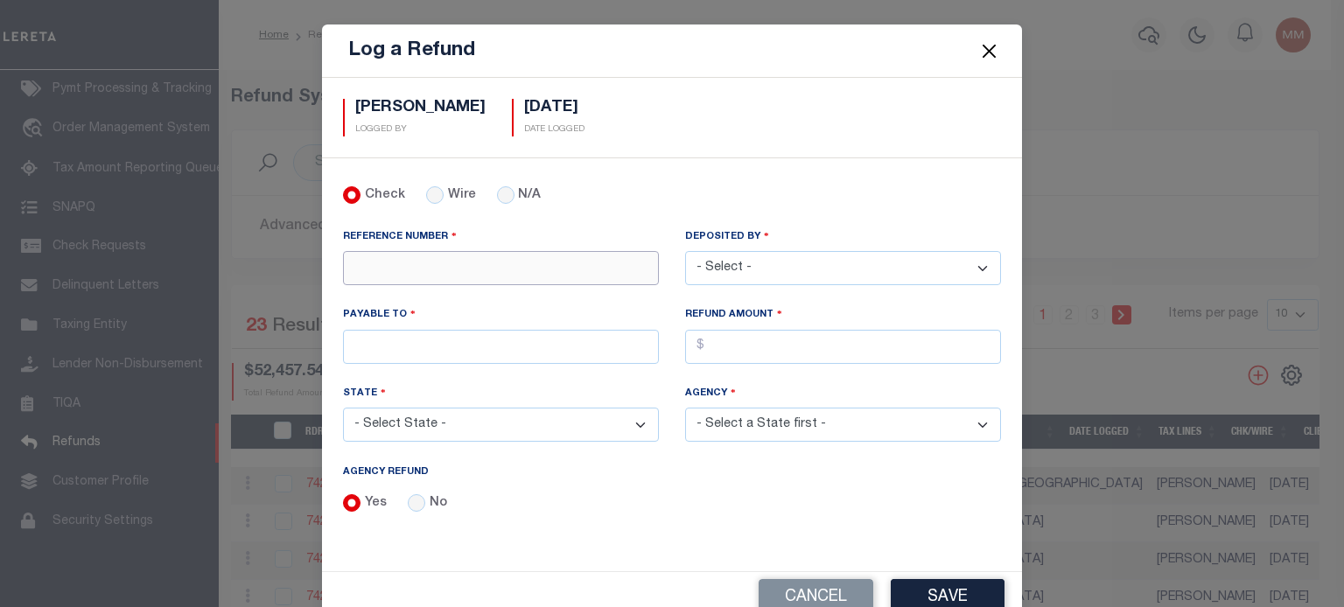
click at [440, 270] on input "REFERENCE NUMBER" at bounding box center [501, 268] width 316 height 34
type input "10678"
click at [772, 262] on select "- Select - [PERSON_NAME] [PERSON_NAME] [PERSON_NAME] [PERSON_NAME] [PERSON_NAME…" at bounding box center [843, 268] width 316 height 34
select select "[PERSON_NAME]"
click at [685, 251] on select "- Select - [PERSON_NAME] [PERSON_NAME] [PERSON_NAME] [PERSON_NAME] [PERSON_NAME…" at bounding box center [843, 268] width 316 height 34
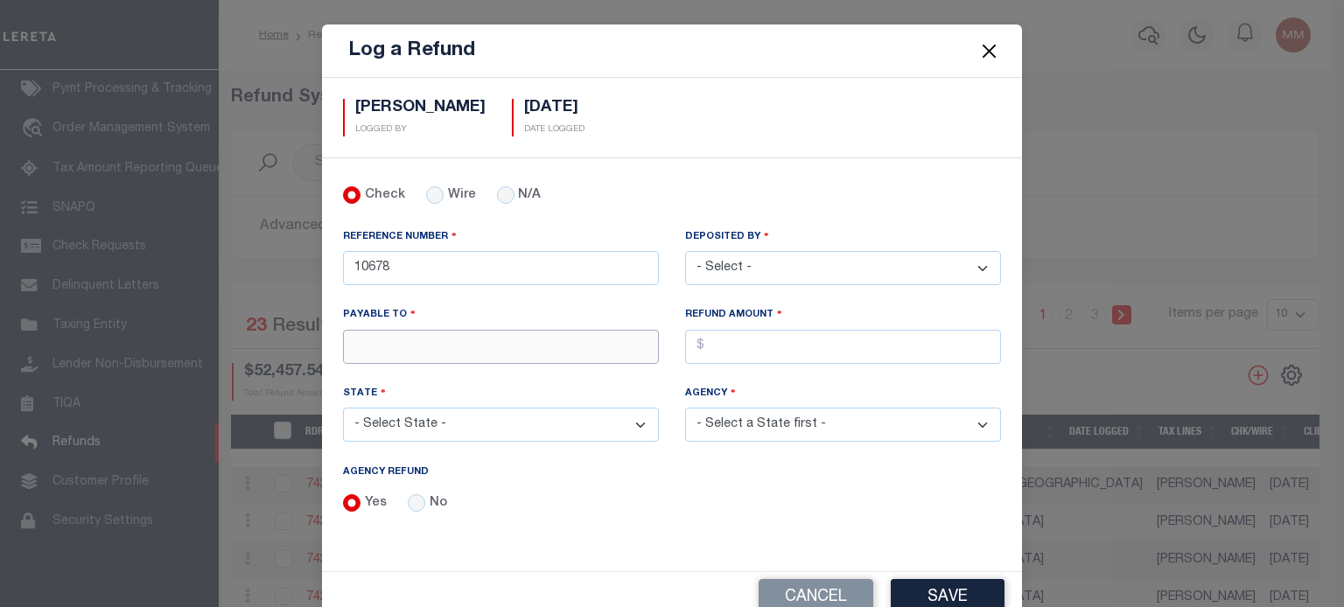
click at [433, 344] on input "PAYABLE TO" at bounding box center [501, 347] width 316 height 34
type input "ACCUMATCH"
click at [412, 421] on select "- Select State - [US_STATE] AL AR AZ CA CO [GEOGRAPHIC_DATA] [GEOGRAPHIC_DATA] …" at bounding box center [501, 425] width 316 height 34
select select "[GEOGRAPHIC_DATA]"
click at [343, 408] on select "- Select State - [US_STATE] AL AR AZ CA CO [GEOGRAPHIC_DATA] [GEOGRAPHIC_DATA] …" at bounding box center [501, 425] width 316 height 34
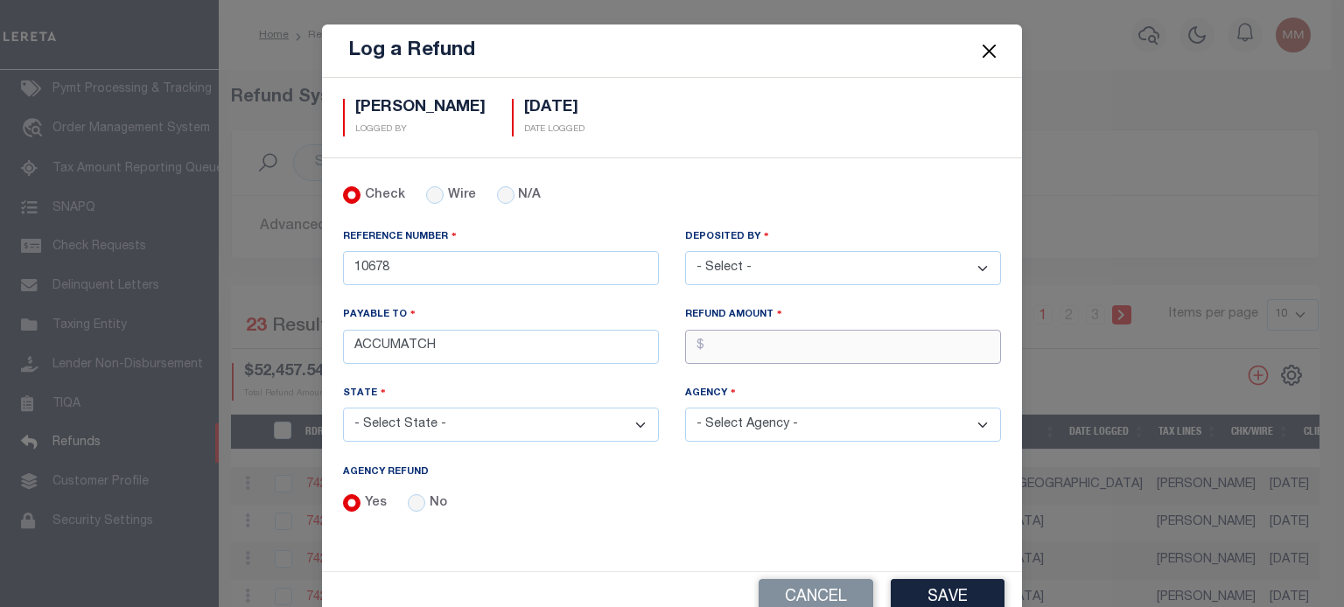
click at [813, 340] on input "AGENCY REFUND" at bounding box center [843, 347] width 316 height 34
type input "$568.39"
click at [788, 423] on select "- Select Agency - [PERSON_NAME][GEOGRAPHIC_DATA] IRR DIST #19 [GEOGRAPHIC_DATA]…" at bounding box center [843, 425] width 316 height 34
select select "4847300000"
click at [685, 408] on select "- Select Agency - [PERSON_NAME][GEOGRAPHIC_DATA] IRR DIST #19 [GEOGRAPHIC_DATA]…" at bounding box center [843, 425] width 316 height 34
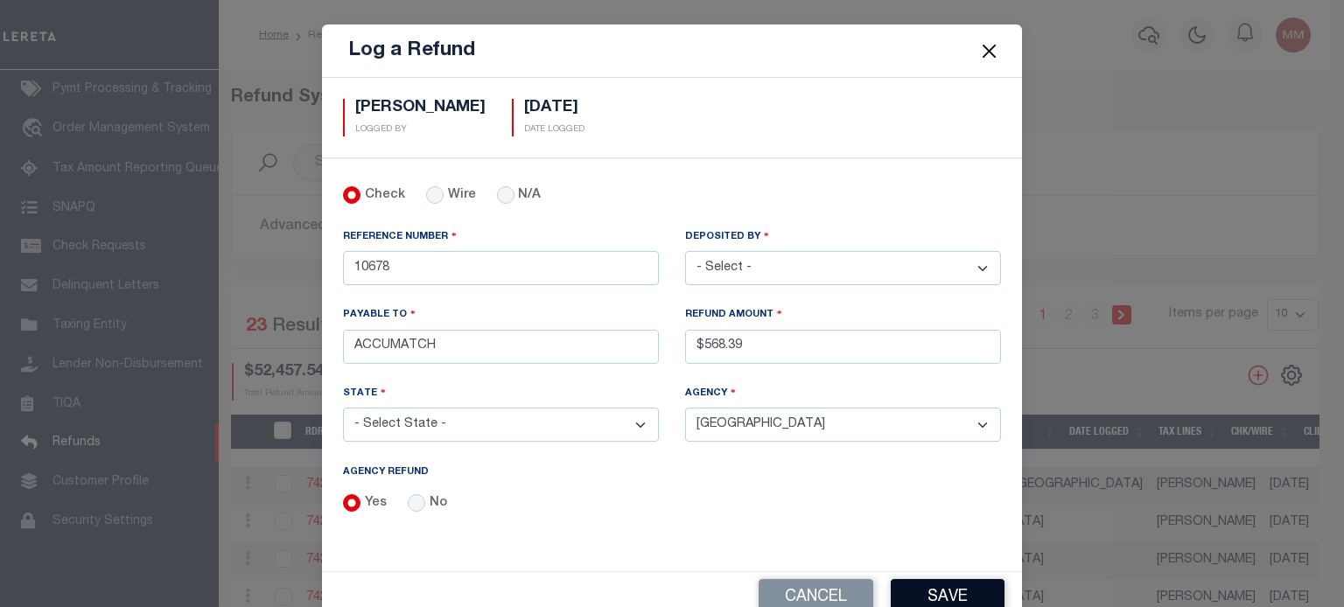
click at [947, 584] on button "Save" at bounding box center [948, 598] width 114 height 38
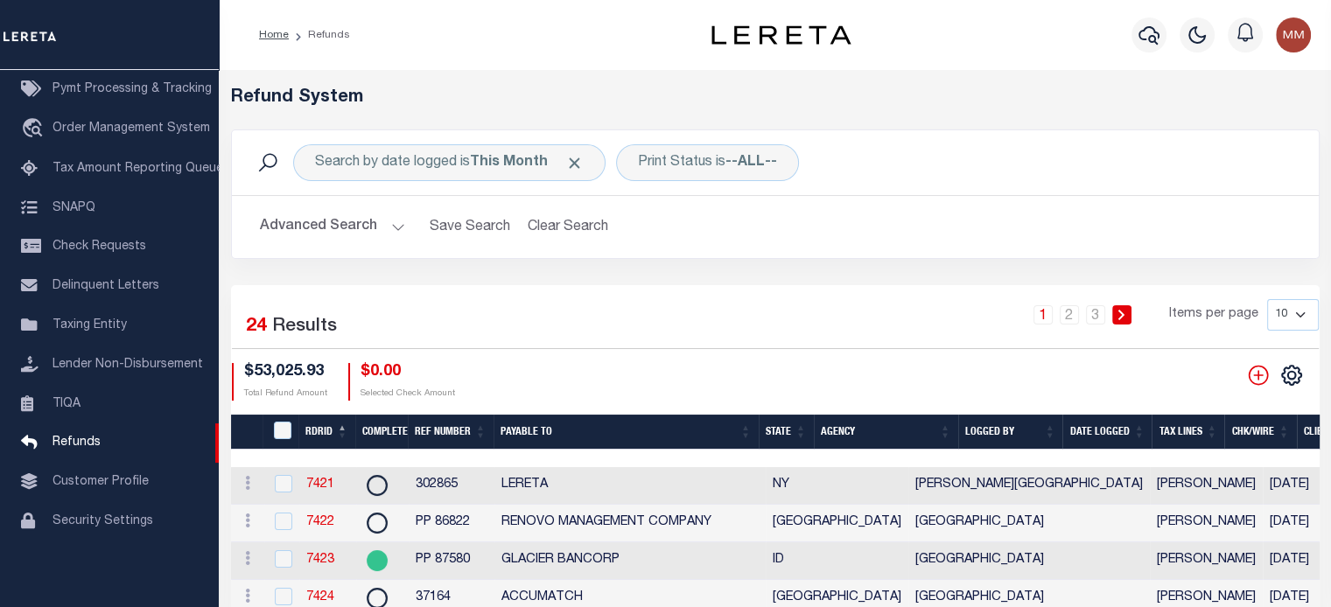
click at [1111, 427] on th "Date Logged" at bounding box center [1106, 433] width 89 height 36
click at [1108, 432] on th "Date Logged" at bounding box center [1106, 433] width 89 height 36
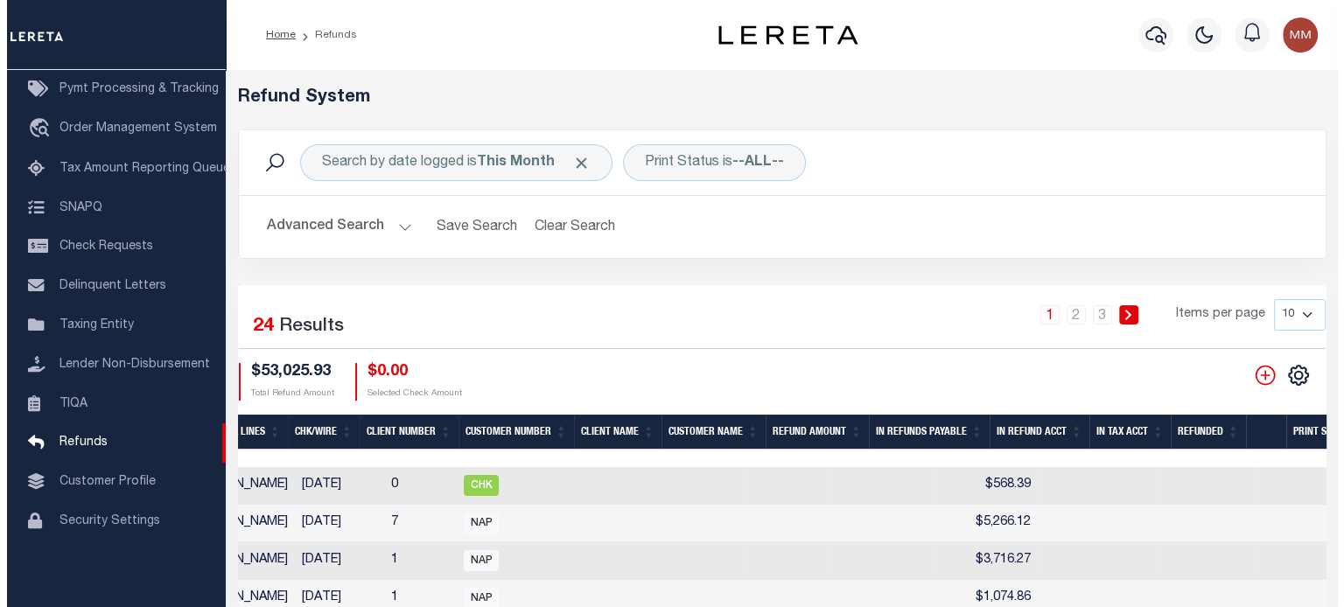
scroll to position [0, 971]
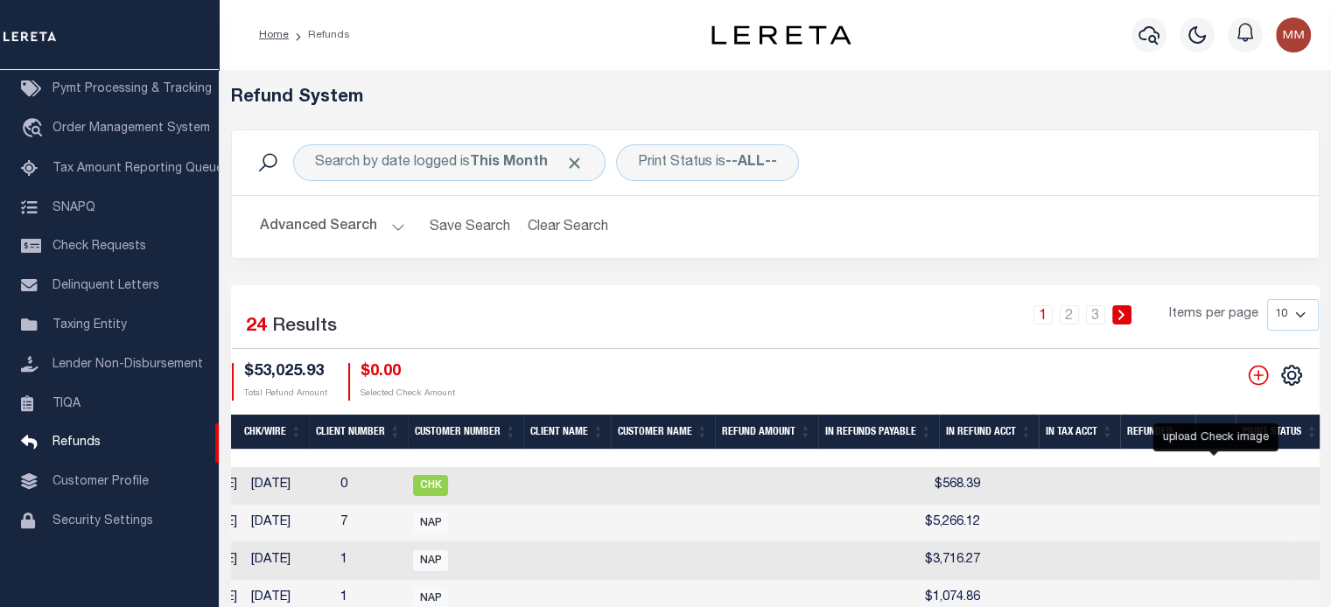
checkbox input "true"
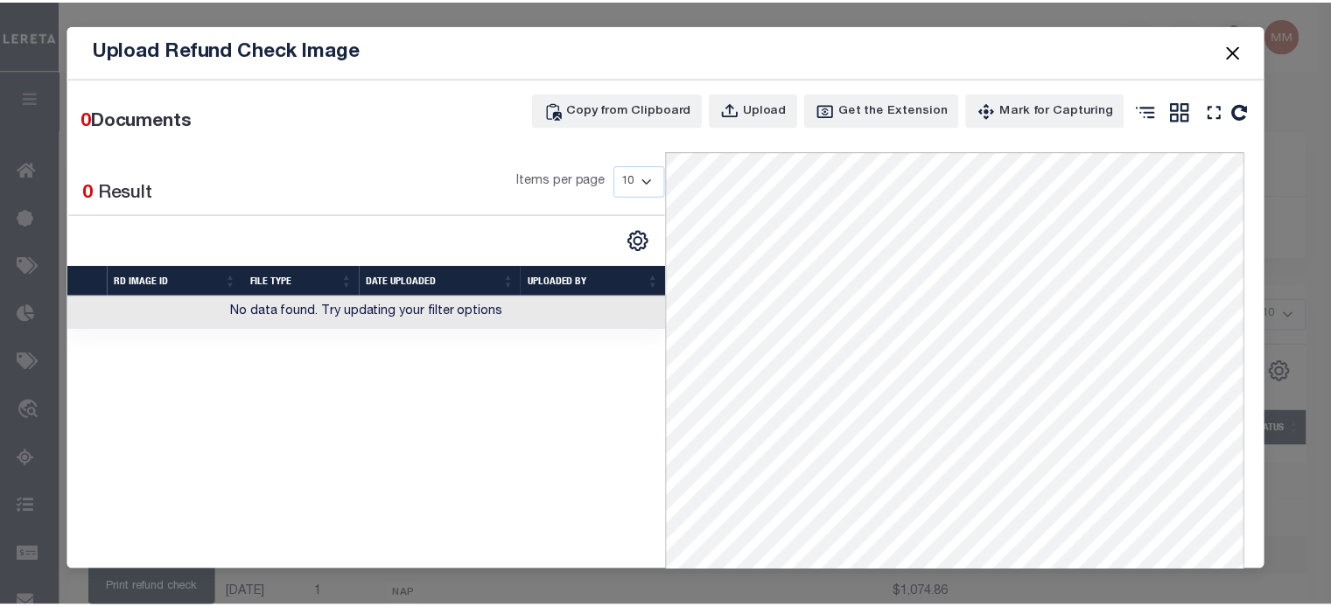
scroll to position [0, 816]
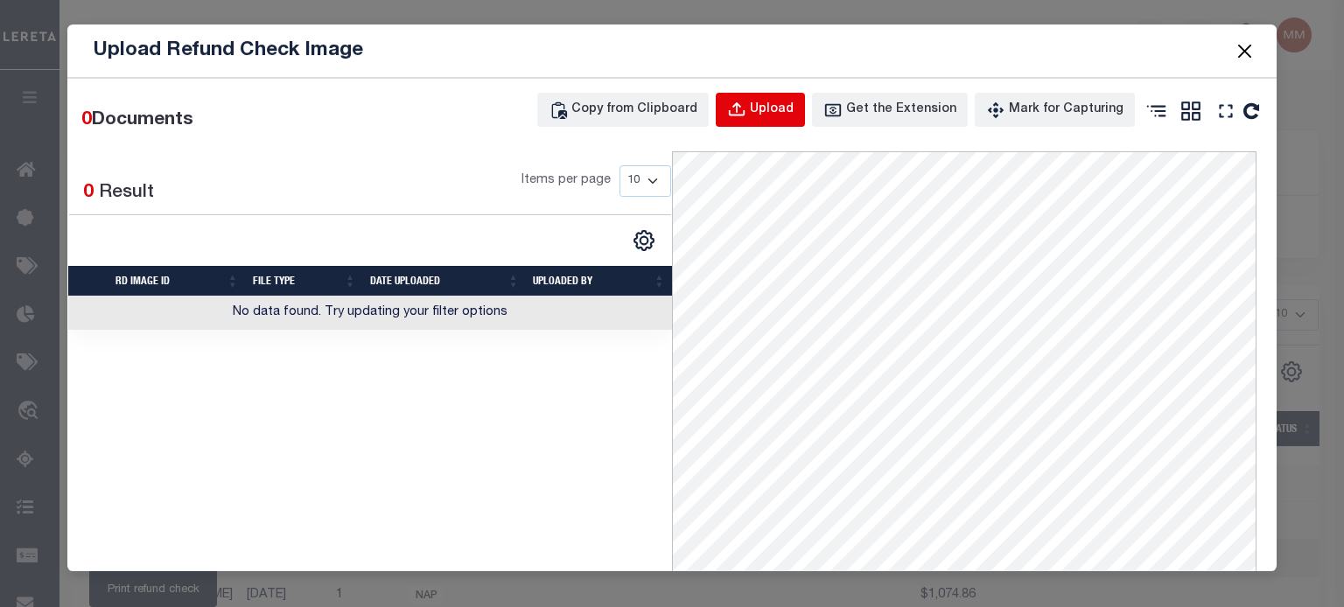
click at [760, 116] on div "Upload" at bounding box center [772, 110] width 44 height 19
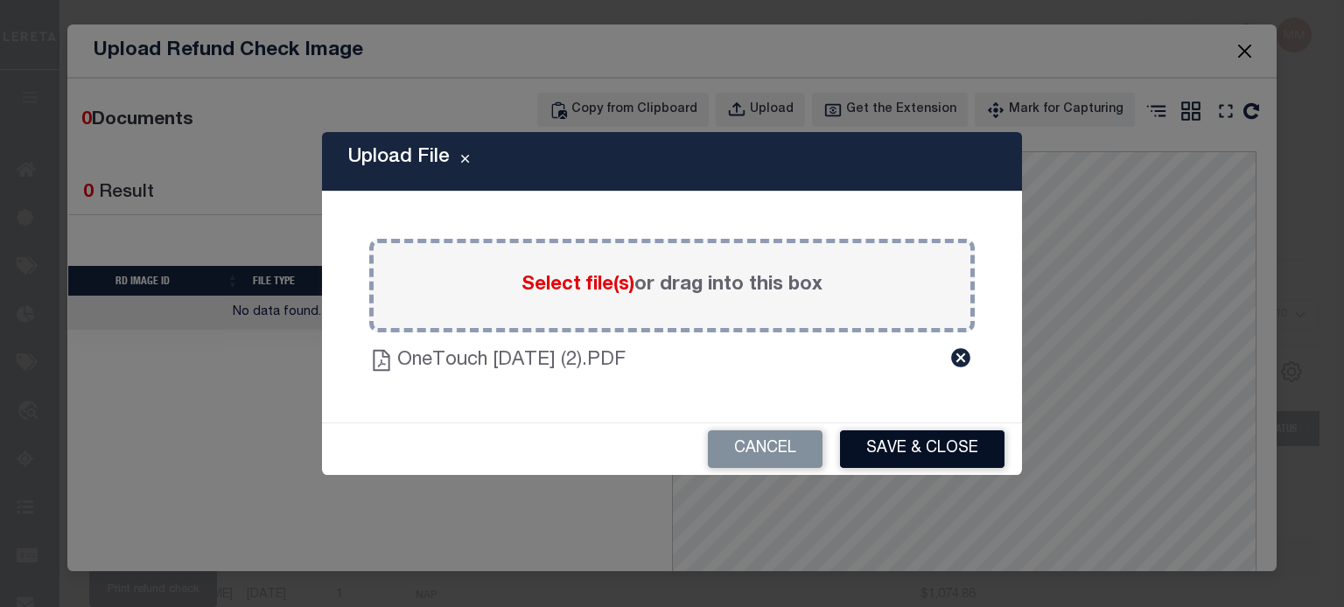
click at [901, 442] on button "Save & Close" at bounding box center [922, 449] width 164 height 38
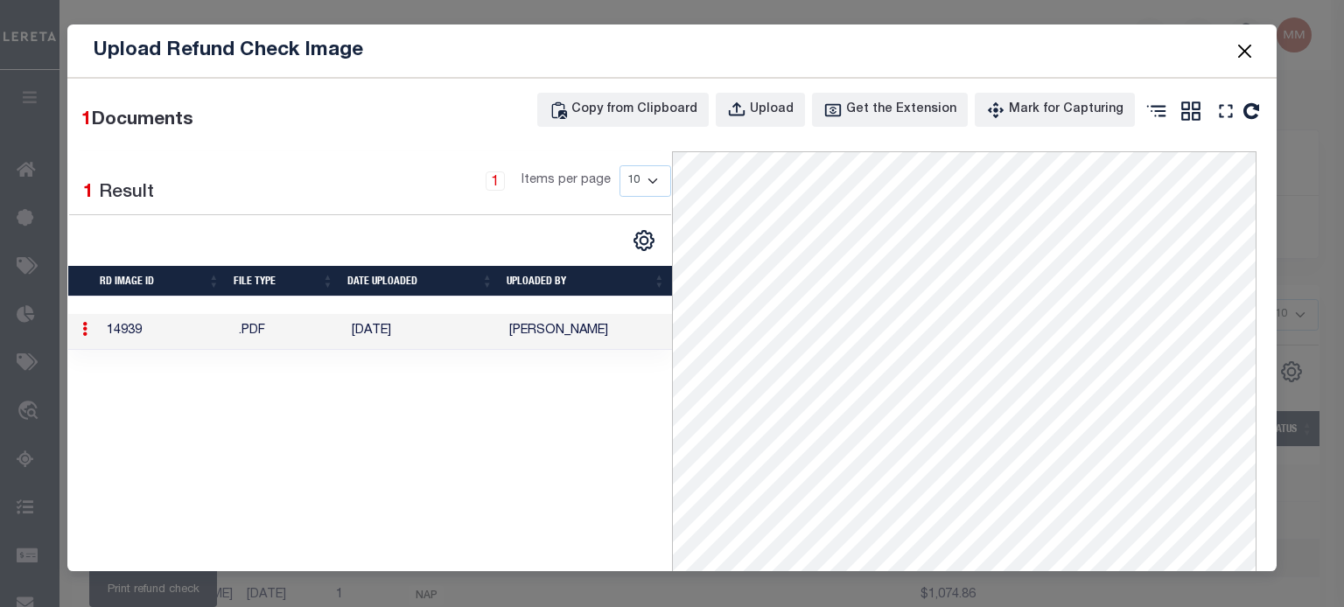
click at [1249, 45] on button "Close" at bounding box center [1244, 50] width 23 height 23
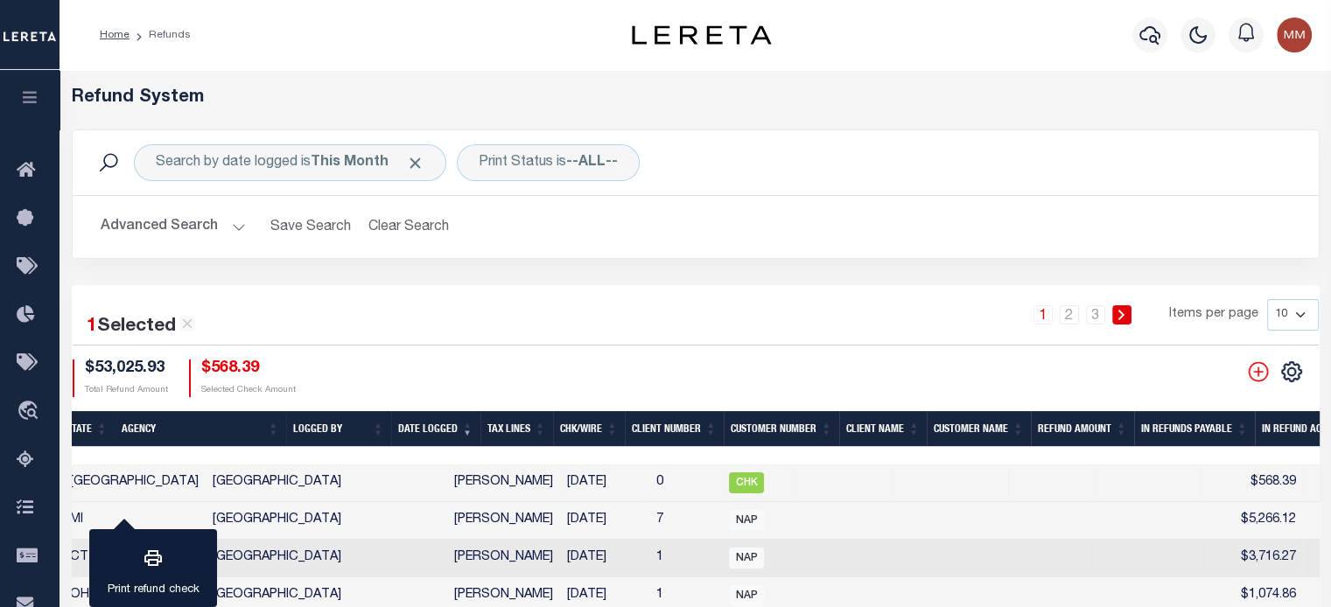
scroll to position [0, 0]
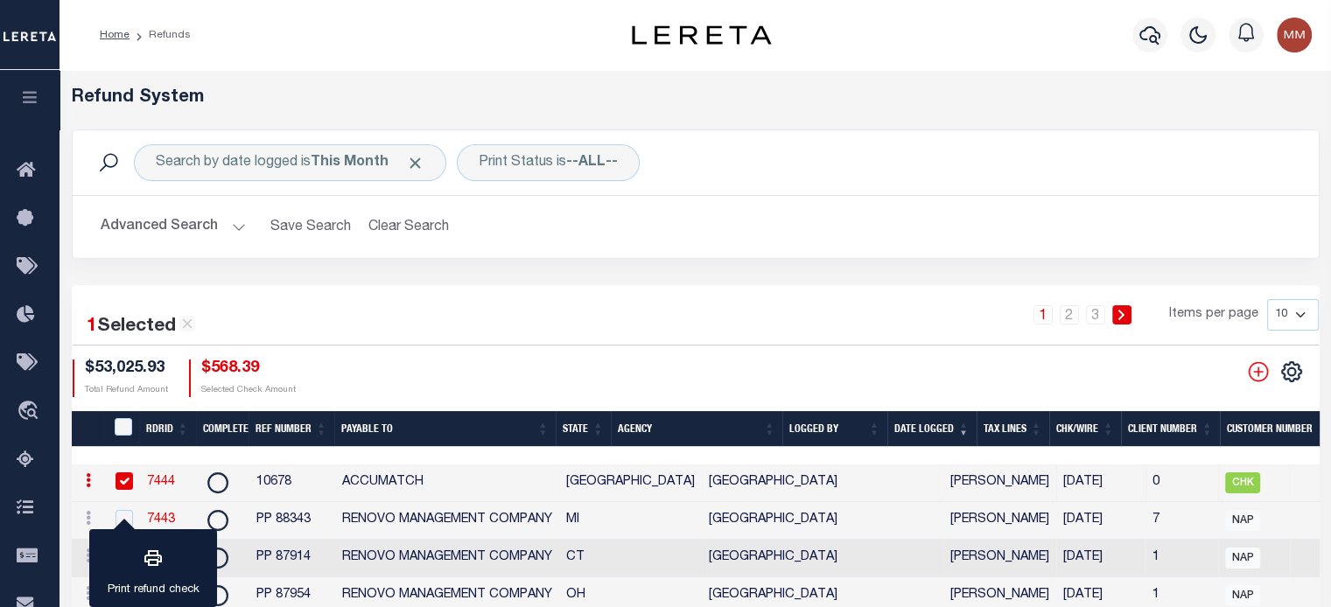
click at [164, 484] on link "7444" at bounding box center [161, 482] width 28 height 12
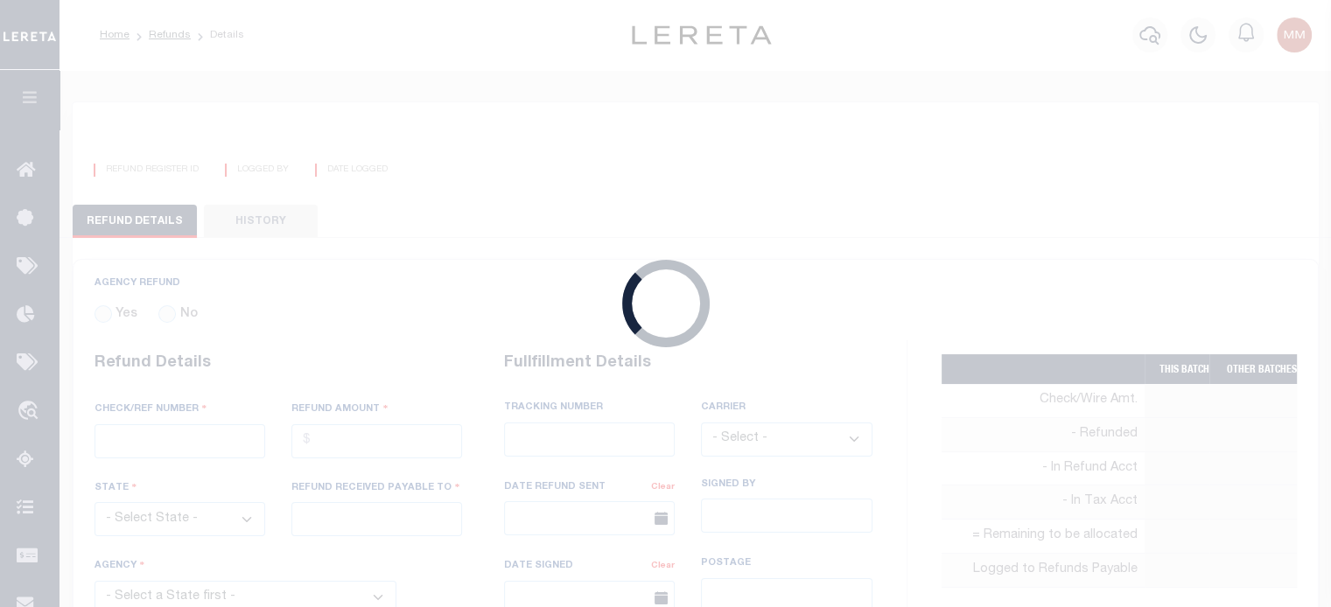
click at [164, 484] on div "Loading..." at bounding box center [665, 303] width 1331 height 607
radio input "true"
type input "10678"
type input "$568.39"
select select "[GEOGRAPHIC_DATA]"
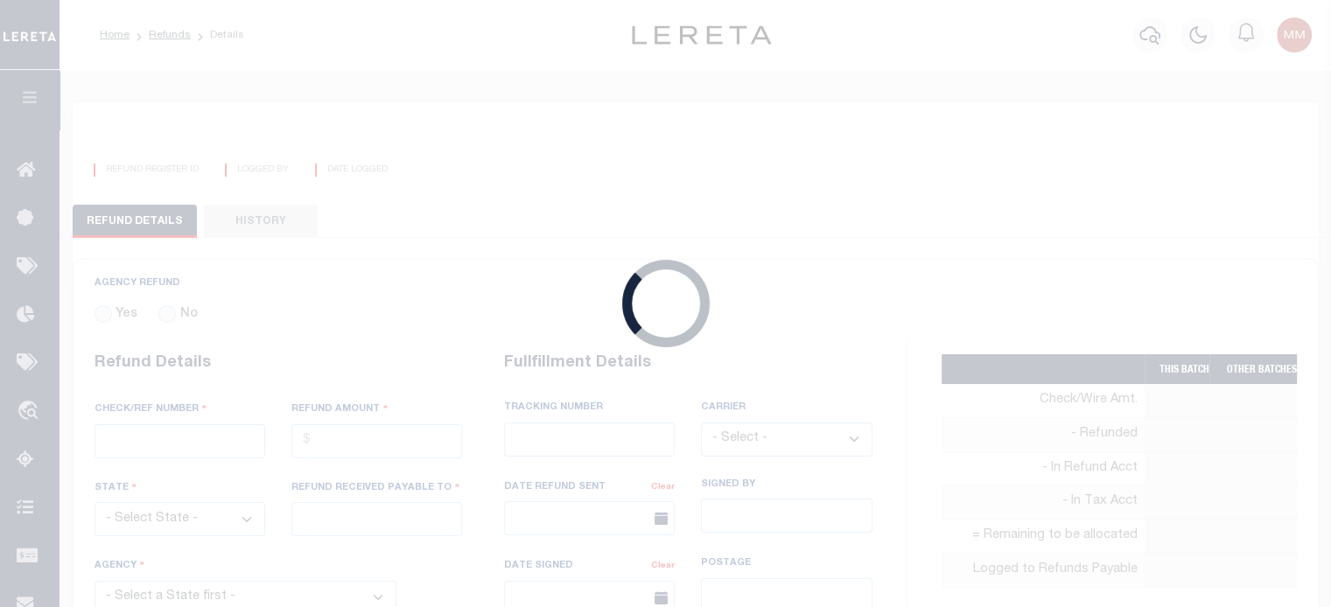
type input "ACCUMATCH"
select select
type input "[PERSON_NAME]"
type input "[DATE]"
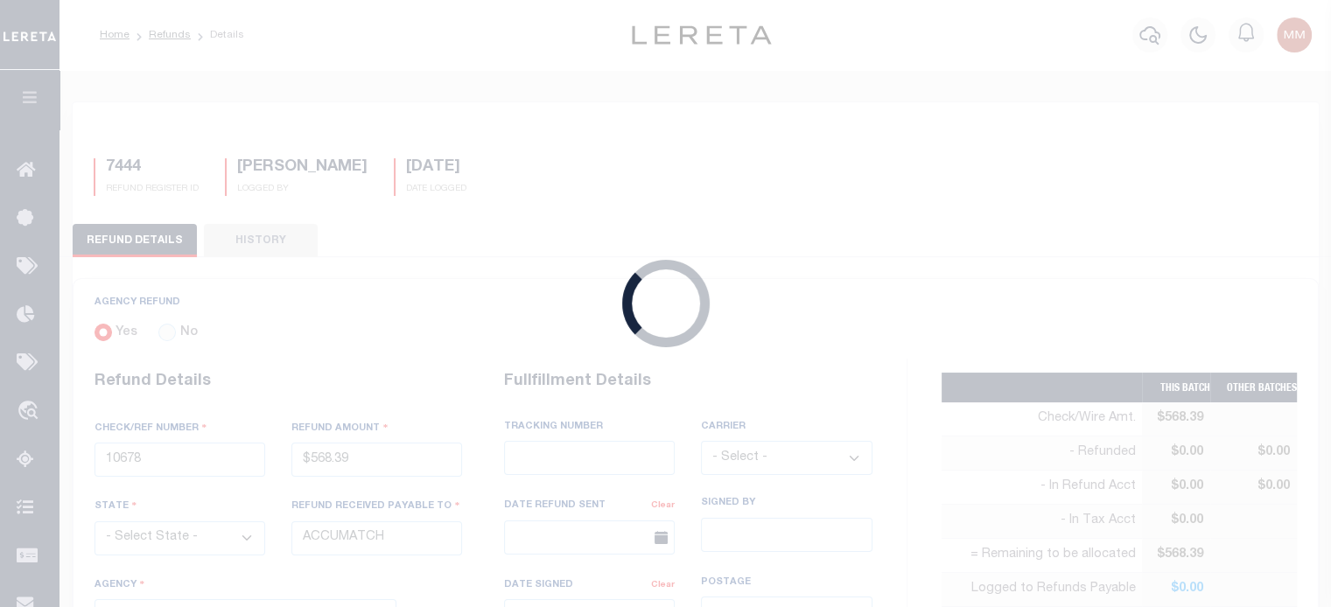
click at [164, 484] on div "Loading..." at bounding box center [665, 303] width 1331 height 607
select select "4847300000"
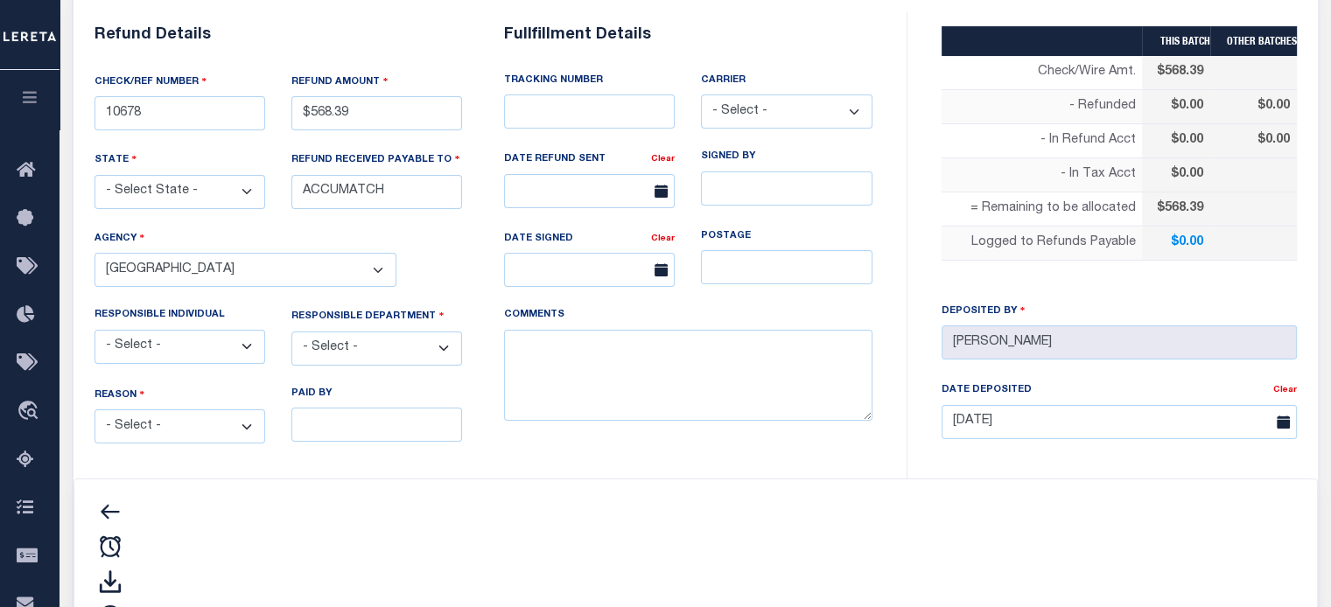
scroll to position [350, 0]
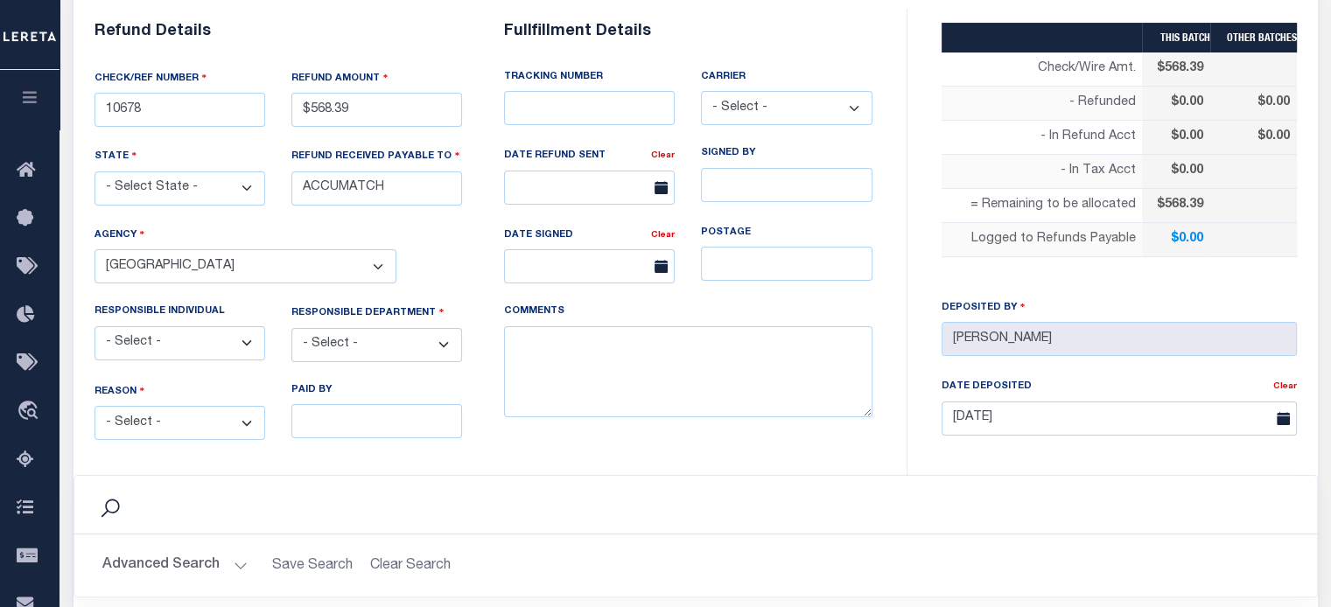
click at [170, 412] on select "- Select - Change In Value Discount Applied Duplicate Payment Exemption Applied…" at bounding box center [179, 423] width 171 height 34
select select "OVP"
click at [94, 406] on select "- Select - Change In Value Discount Applied Duplicate Payment Exemption Applied…" at bounding box center [179, 423] width 171 height 34
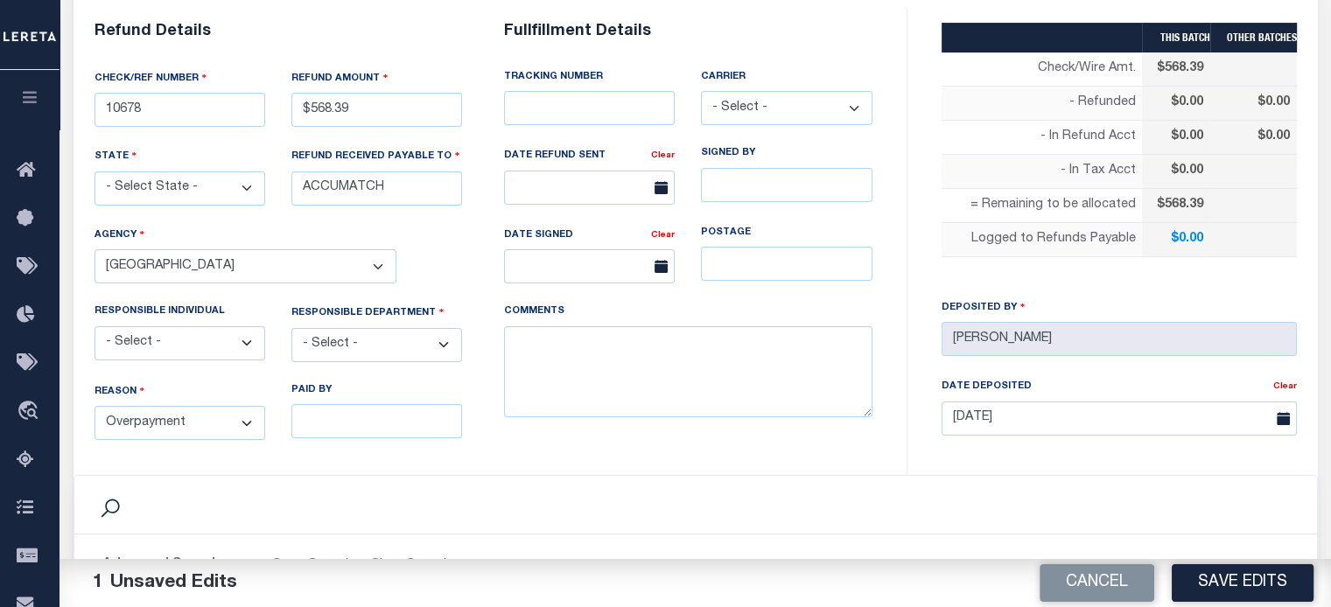
click at [355, 344] on select "- Select - 3rd Party Accounting AI Collector Customer Customer Service FactR JA…" at bounding box center [376, 345] width 171 height 34
select select "COL"
click at [291, 328] on select "- Select - 3rd Party Accounting AI Collector Customer Customer Service FactR JA…" at bounding box center [376, 345] width 171 height 34
click at [568, 355] on textarea "COMMENTS" at bounding box center [688, 372] width 368 height 92
type textarea "ENDORSING CK TO LENDER"
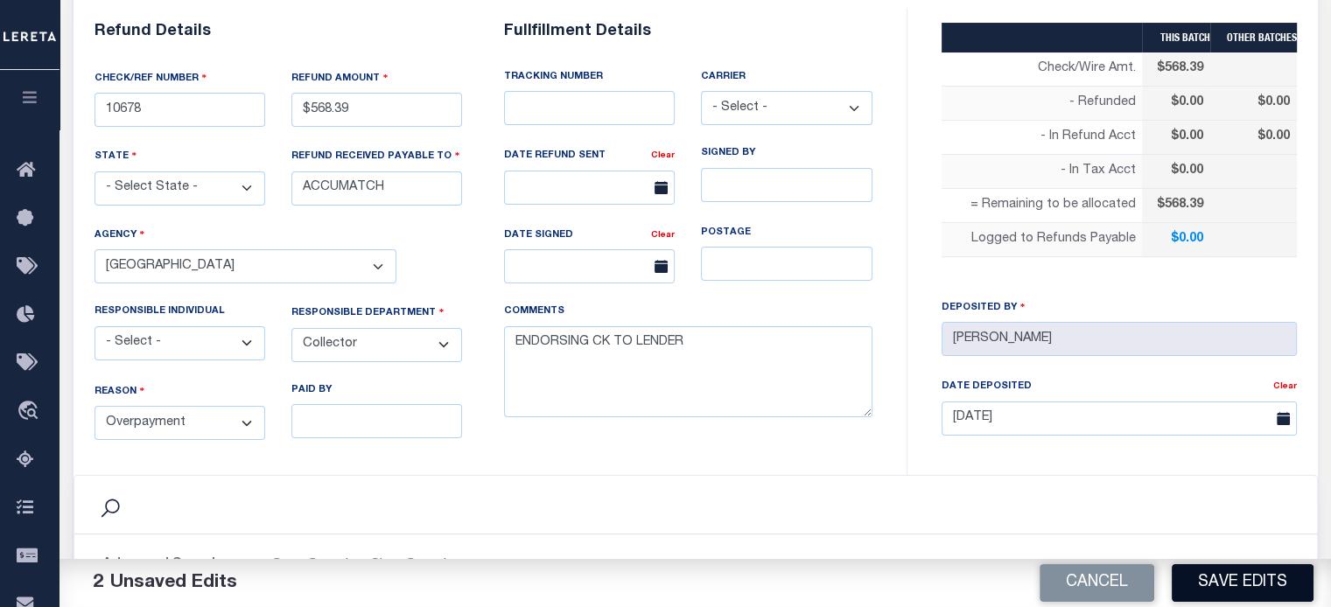
click at [1254, 568] on button "Save Edits" at bounding box center [1242, 583] width 142 height 38
type input "$568.39"
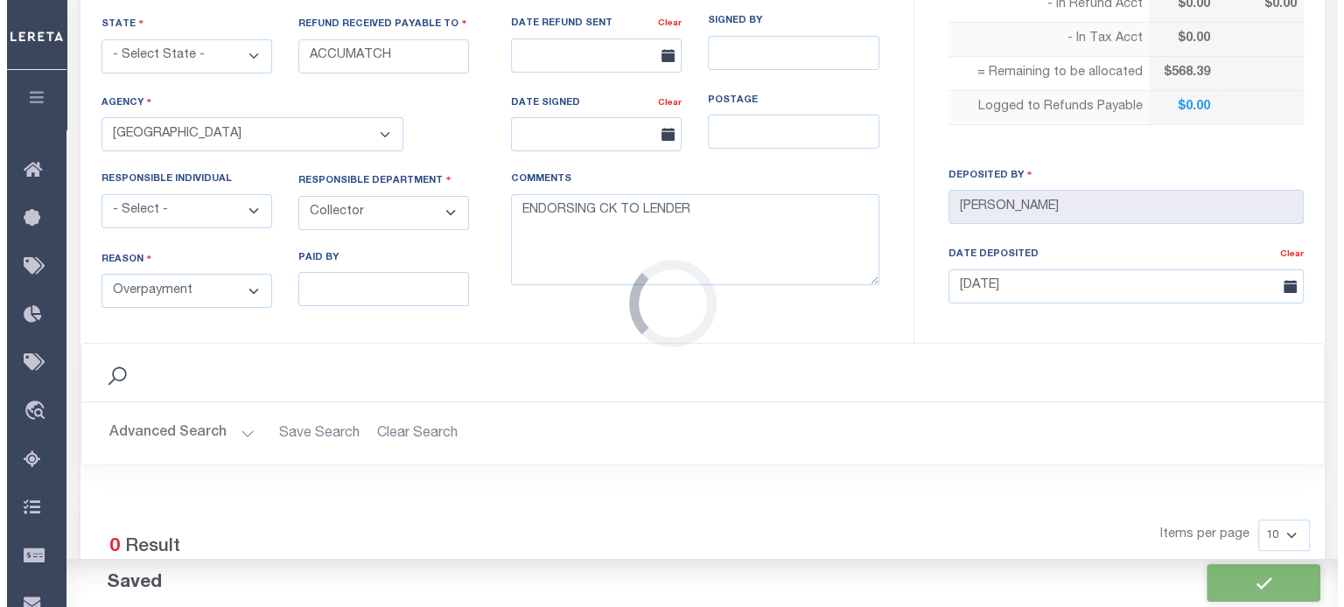
scroll to position [612, 0]
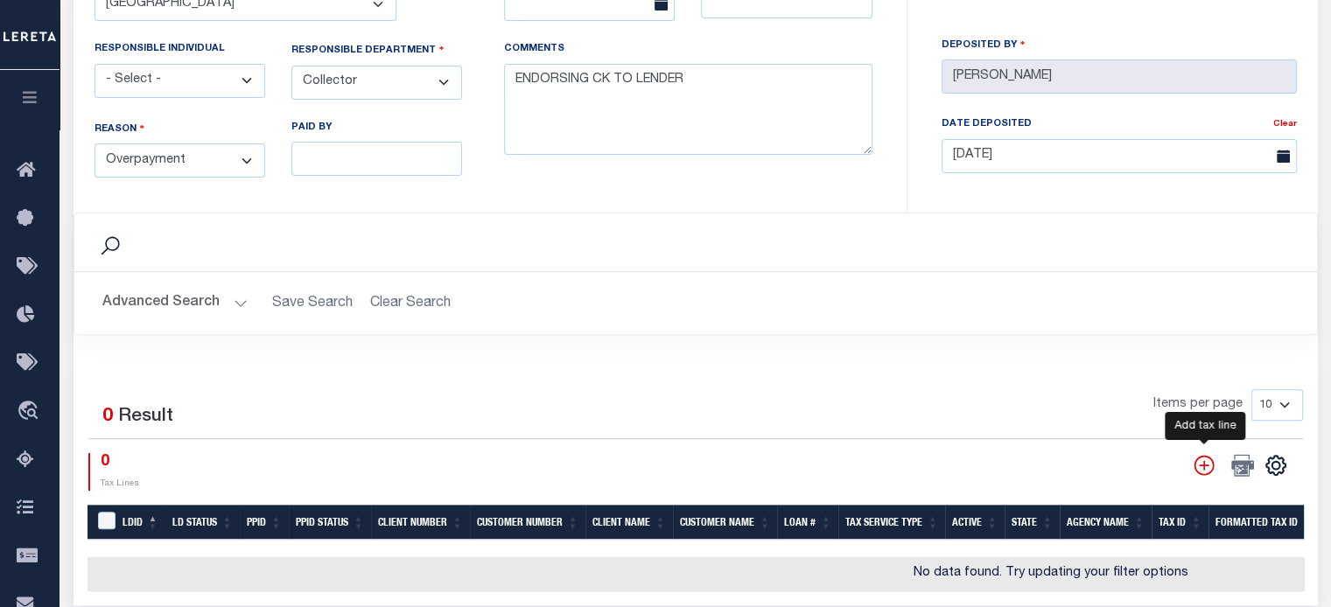
click at [1200, 457] on icon "" at bounding box center [1203, 465] width 23 height 23
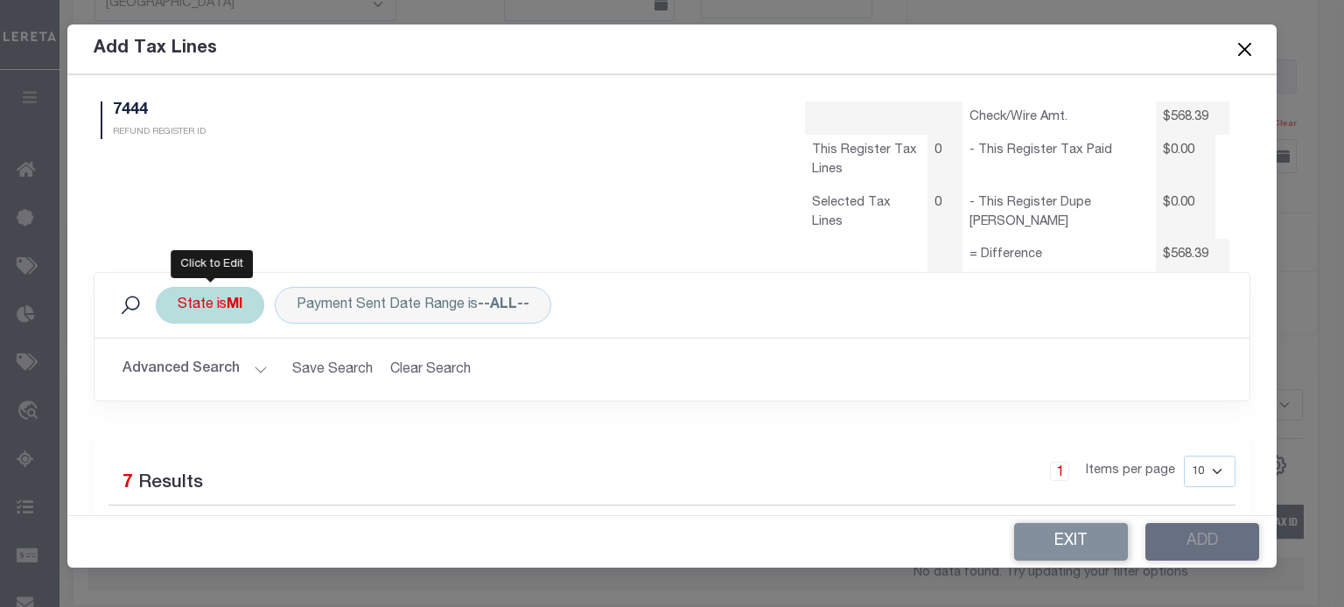
click at [208, 311] on div "State is MI" at bounding box center [210, 305] width 108 height 37
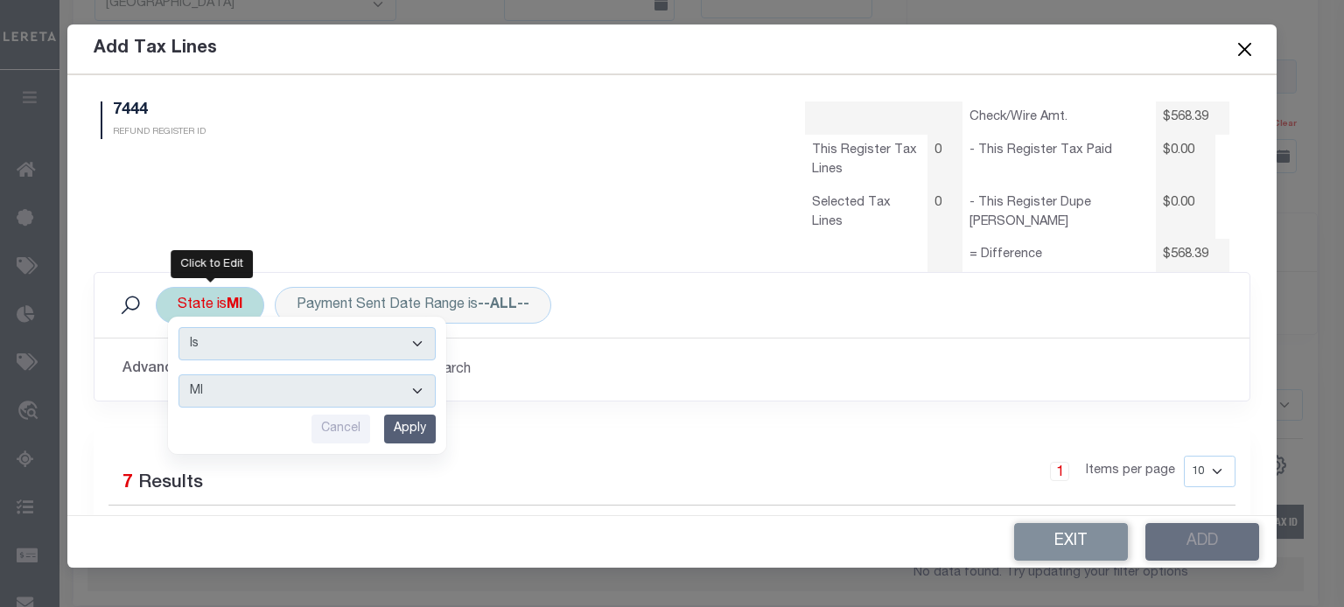
click at [218, 389] on select "AK AL AR AZ CA CO CT DC DE FL [GEOGRAPHIC_DATA] GU HI IA ID IL IN KS [GEOGRAPHI…" at bounding box center [306, 390] width 257 height 33
select select "[GEOGRAPHIC_DATA]"
click at [178, 374] on select "AK AL AR AZ CA CO CT DC DE FL [GEOGRAPHIC_DATA] GU HI IA ID IL IN KS [GEOGRAPHI…" at bounding box center [306, 390] width 257 height 33
drag, startPoint x: 409, startPoint y: 423, endPoint x: 372, endPoint y: 419, distance: 37.8
click at [409, 423] on input "Apply" at bounding box center [410, 429] width 52 height 29
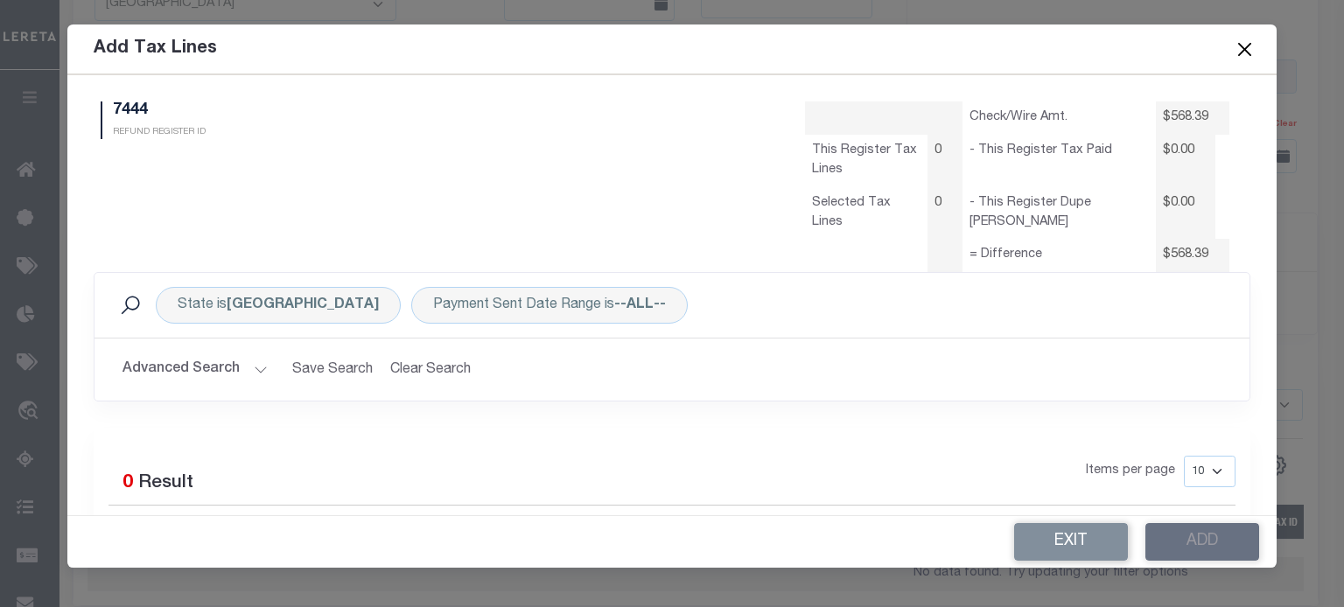
click at [181, 367] on button "Advanced Search" at bounding box center [194, 370] width 145 height 34
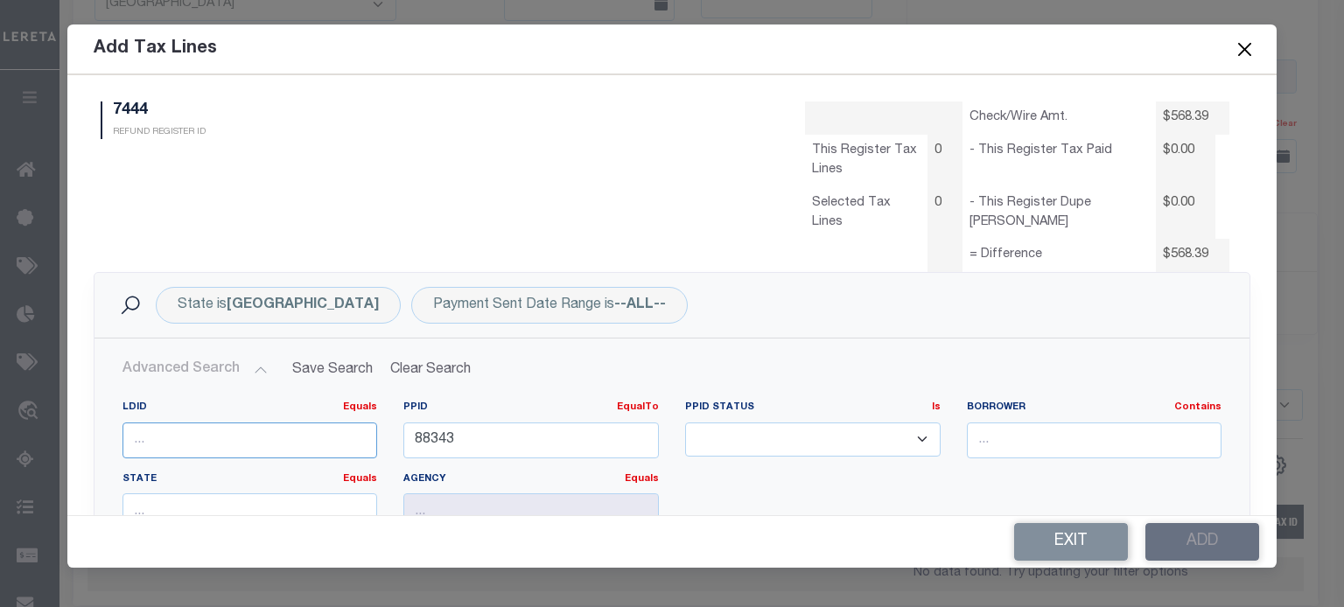
click at [240, 439] on input "number" at bounding box center [249, 441] width 255 height 36
type input "34765"
drag, startPoint x: 435, startPoint y: 440, endPoint x: 117, endPoint y: 441, distance: 317.6
click at [213, 439] on div "LDID Equals Equals Is Not Equal To Is Greater Than Is Less Than 34765 PPID Equa…" at bounding box center [671, 472] width 1125 height 143
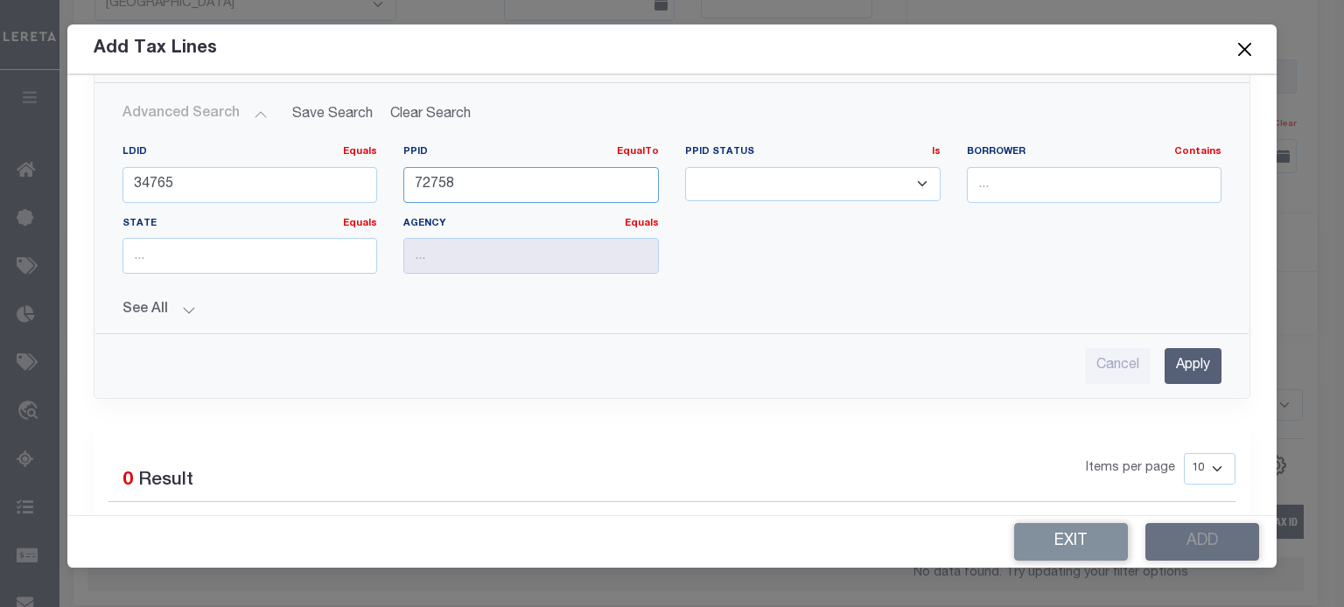
scroll to position [262, 0]
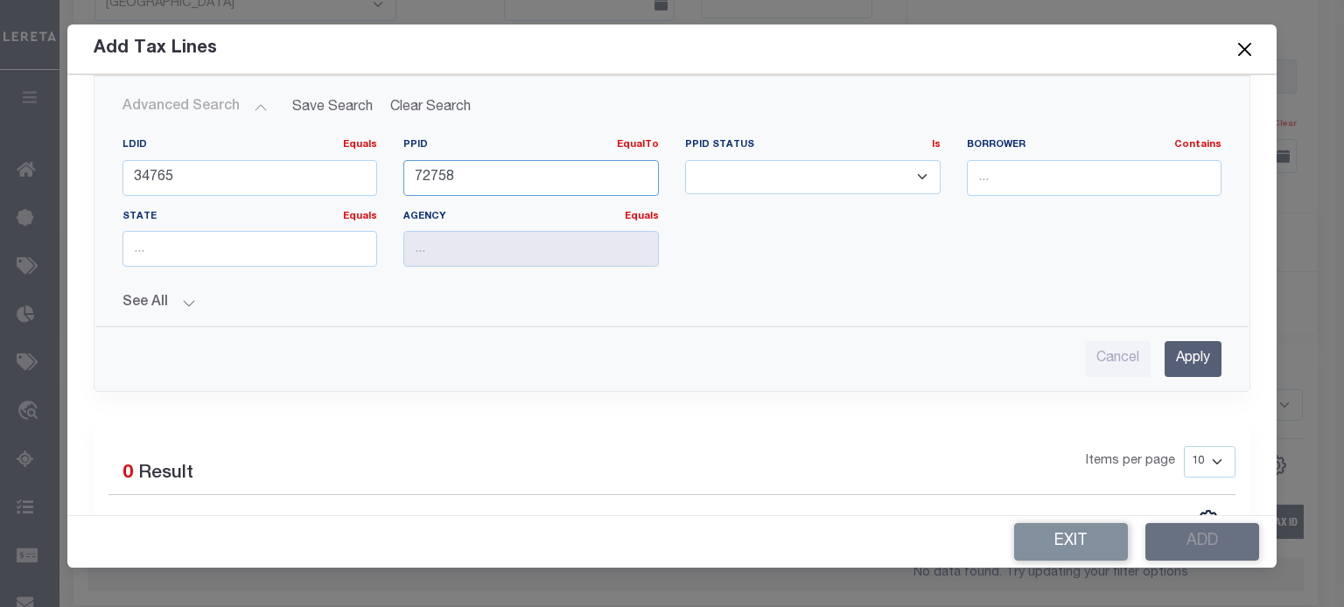
type input "72758"
click at [1176, 346] on input "Apply" at bounding box center [1192, 359] width 57 height 36
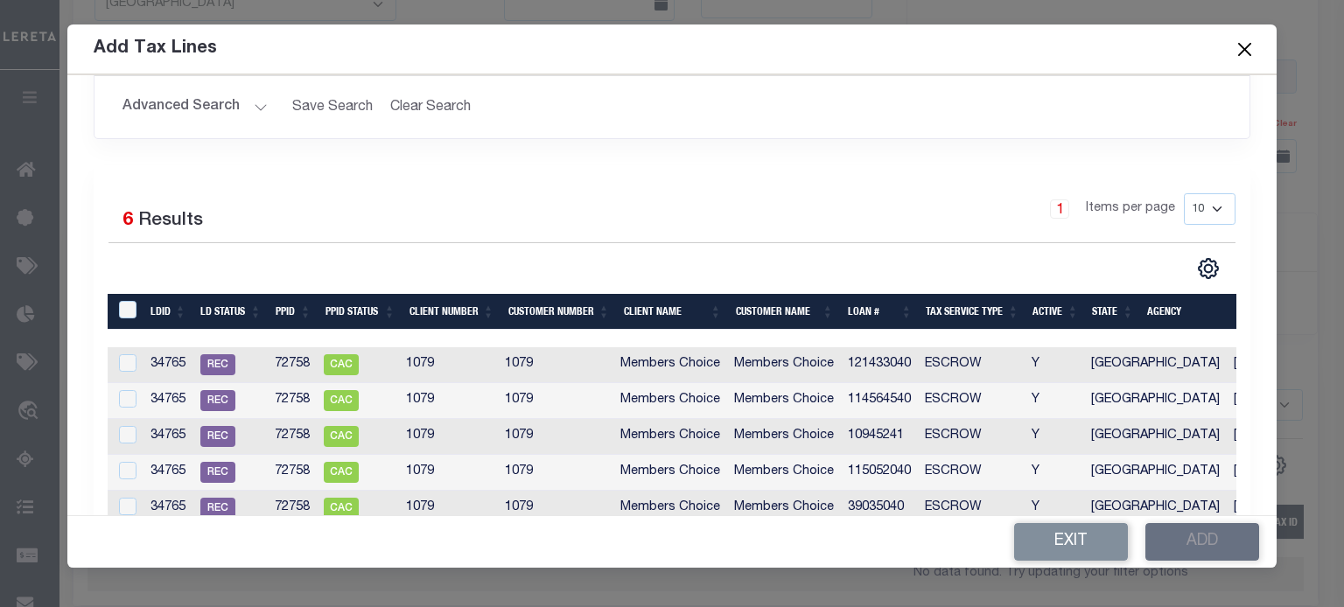
click at [831, 333] on div at bounding box center [871, 338] width 1527 height 17
click at [859, 308] on th "Loan #" at bounding box center [880, 312] width 79 height 36
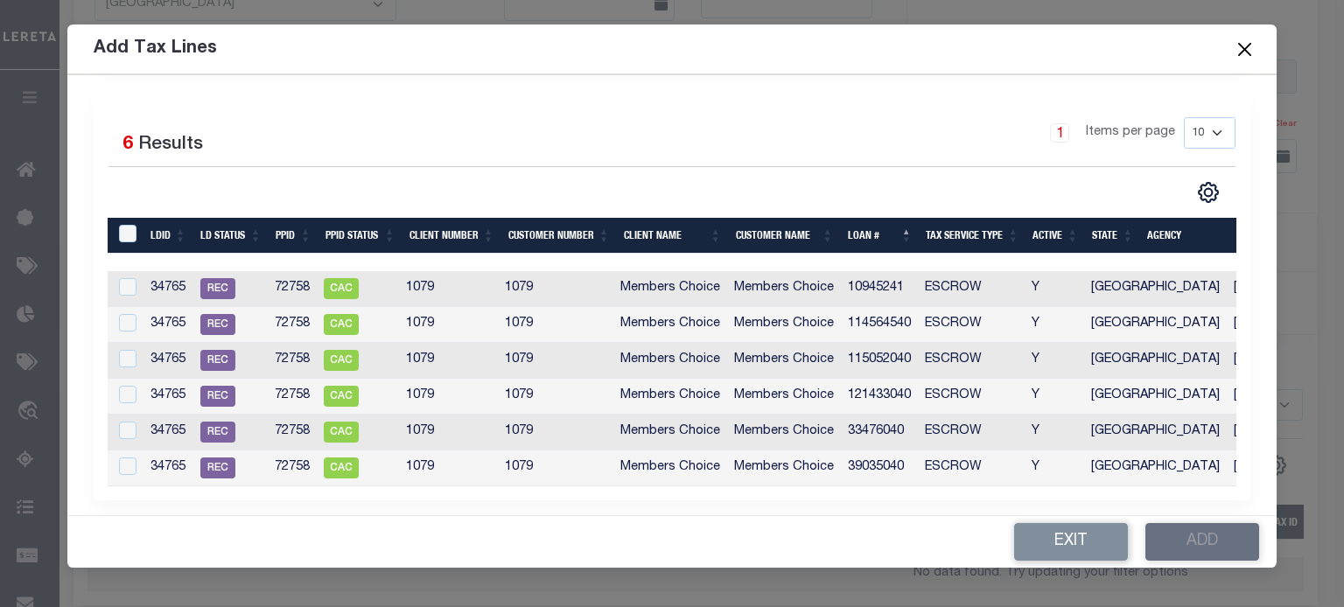
scroll to position [360, 0]
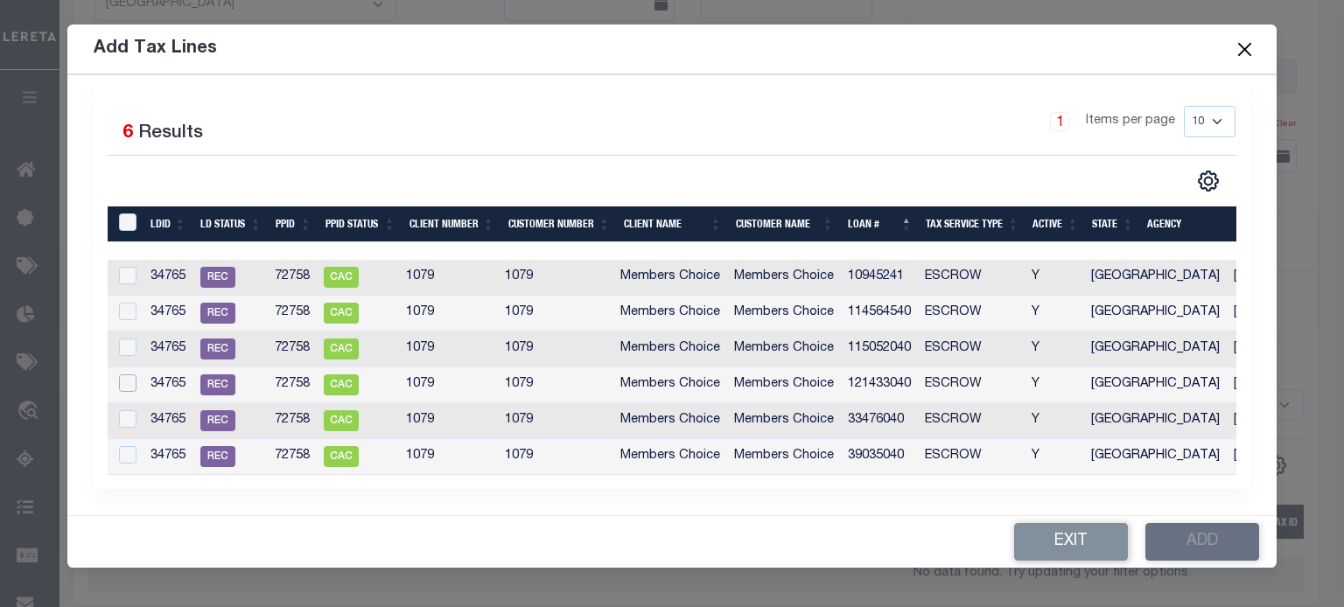
click at [133, 374] on input "checkbox" at bounding box center [127, 382] width 17 height 17
checkbox input "true"
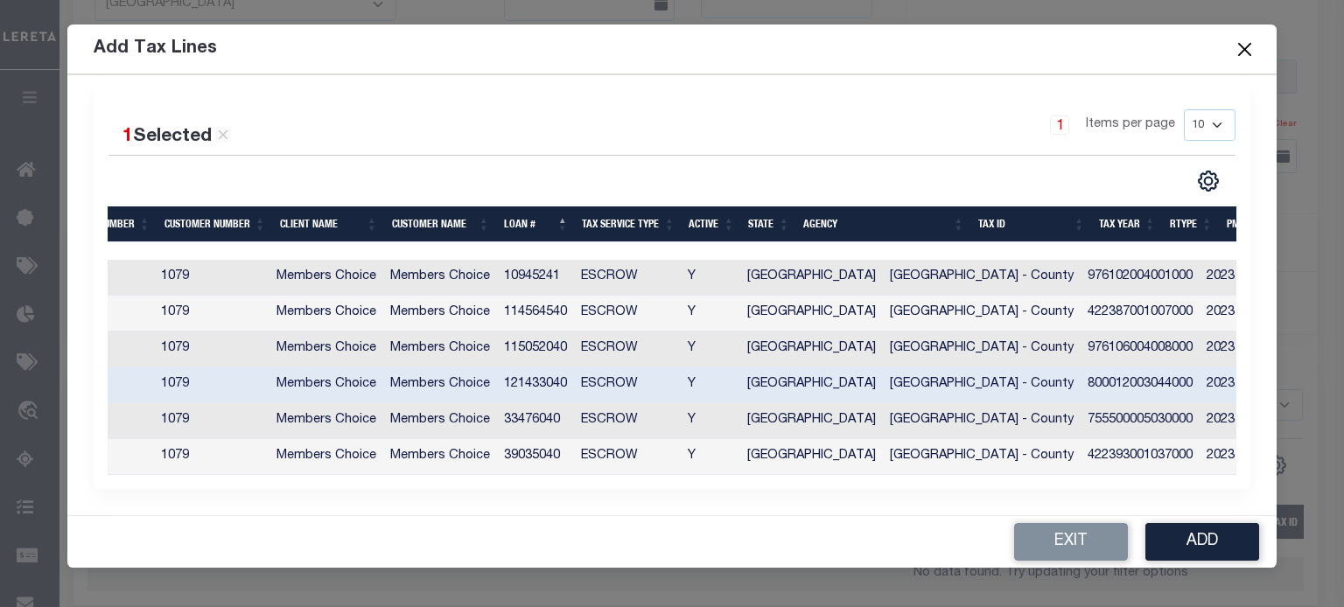
scroll to position [0, 0]
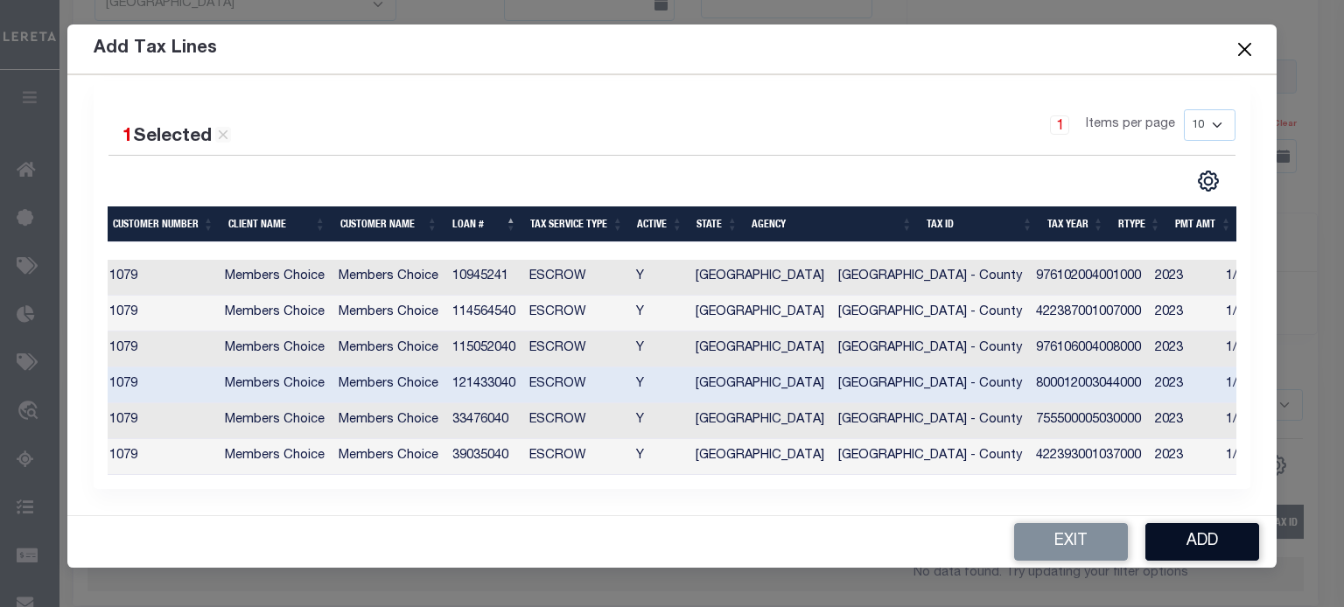
click at [1201, 547] on button "Add" at bounding box center [1202, 542] width 114 height 38
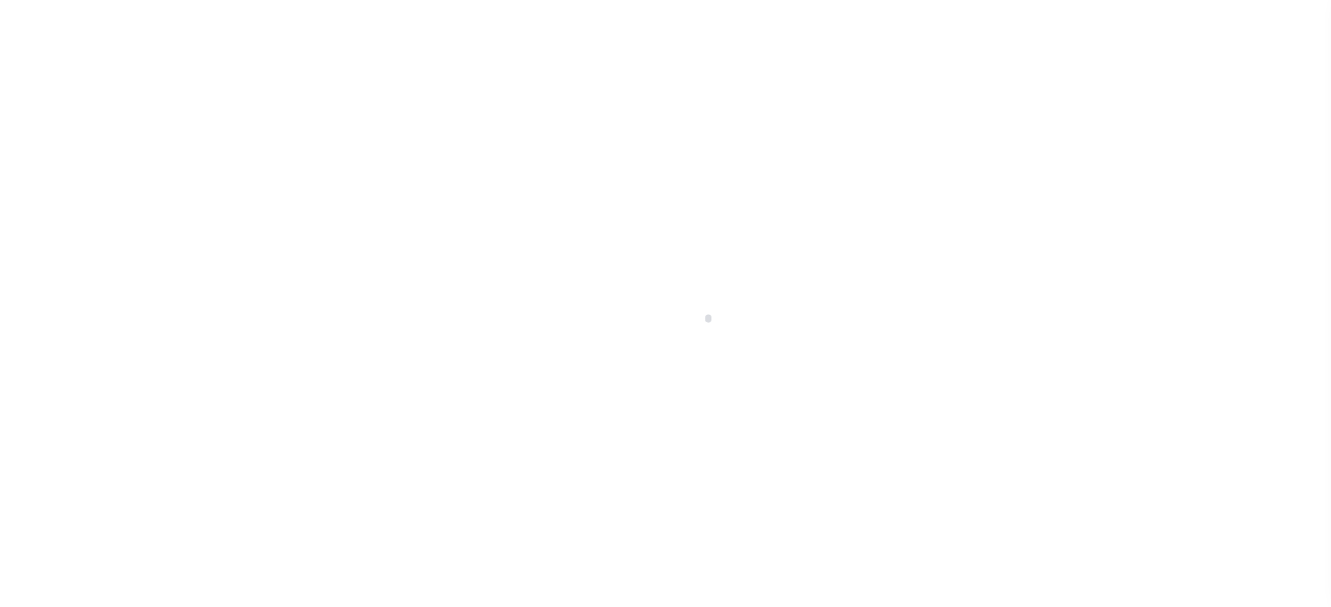
scroll to position [248, 0]
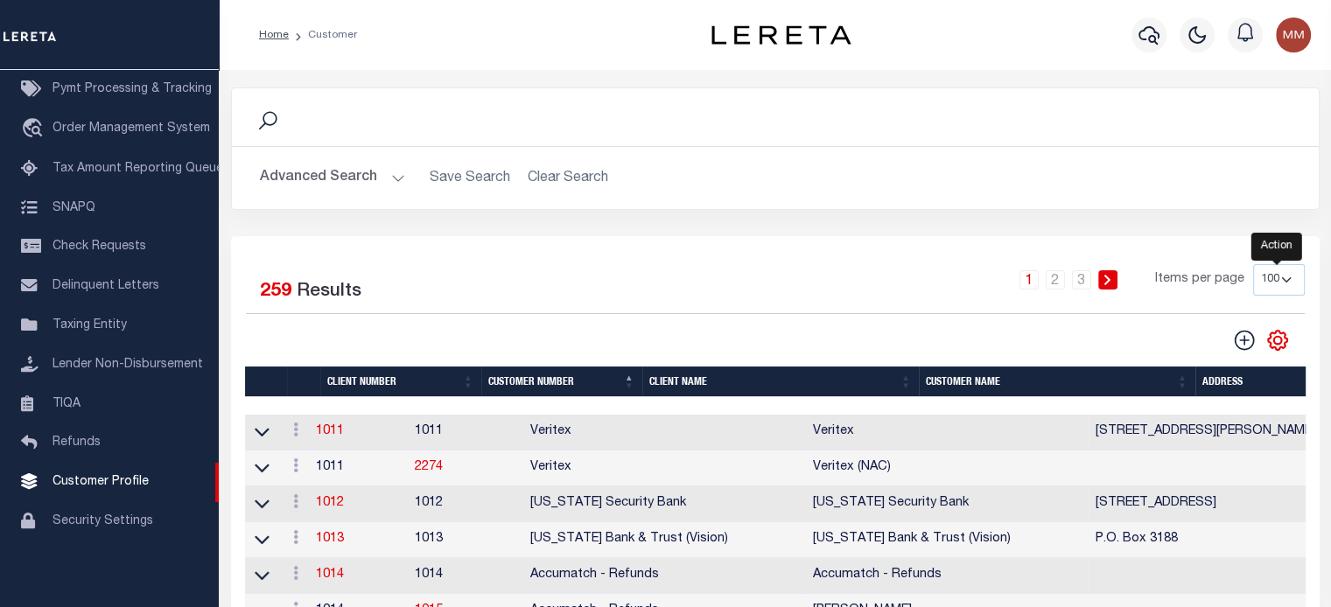
click at [1277, 340] on icon "" at bounding box center [1277, 340] width 23 height 23
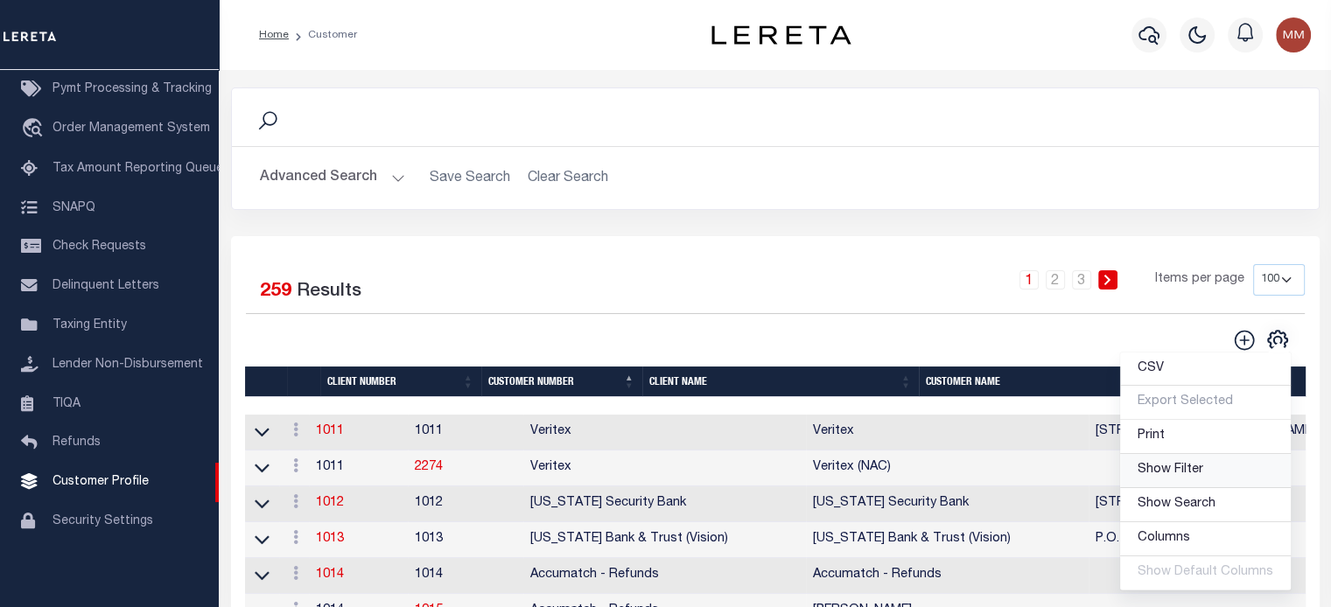
click at [1189, 464] on span "Show Filter" at bounding box center [1170, 470] width 66 height 12
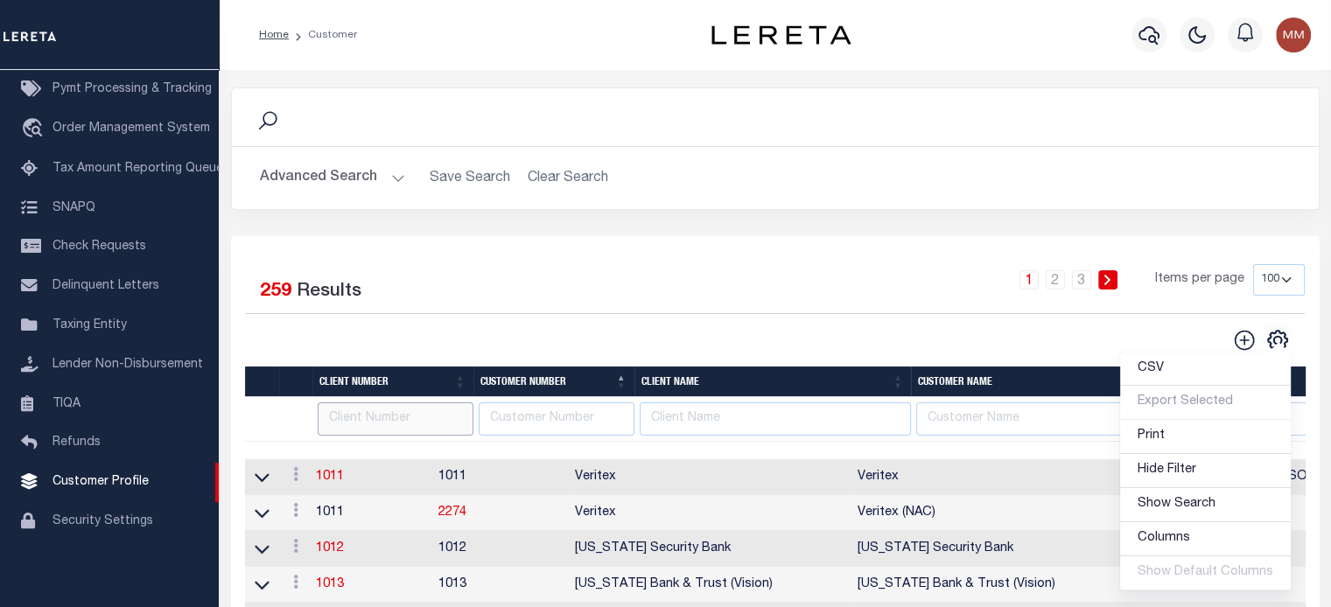
click at [381, 417] on input "text" at bounding box center [396, 419] width 156 height 34
type input "1079"
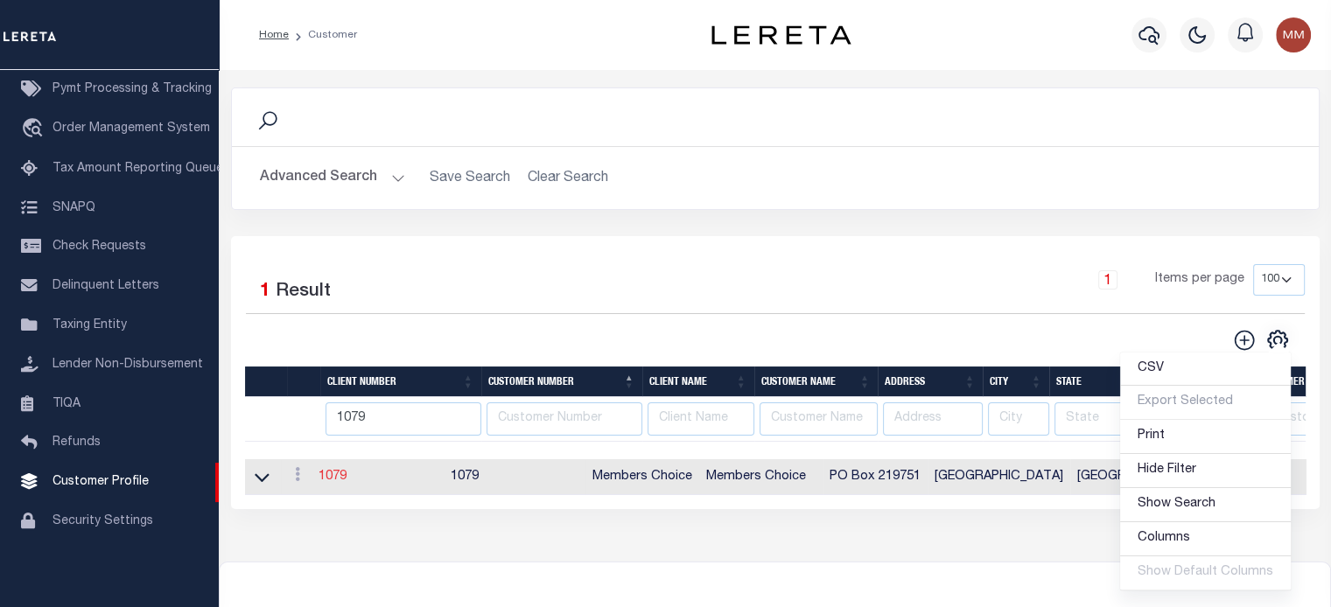
click at [329, 480] on link "1079" at bounding box center [332, 477] width 28 height 12
select select
type input "Members Choice"
type input "1079"
type input "Members Choice"
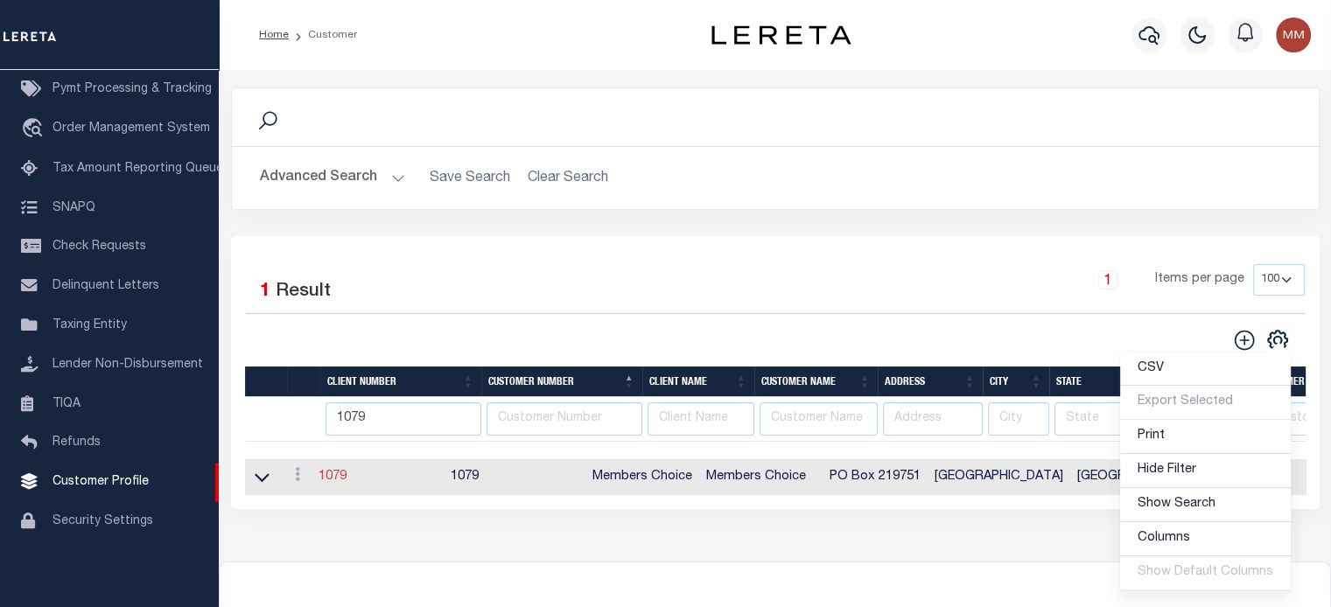
type input "Cedric"
type input "Harrison"
select select "Residential"
type input "Barbara Kendrick"
type input "Tony Targhetta"
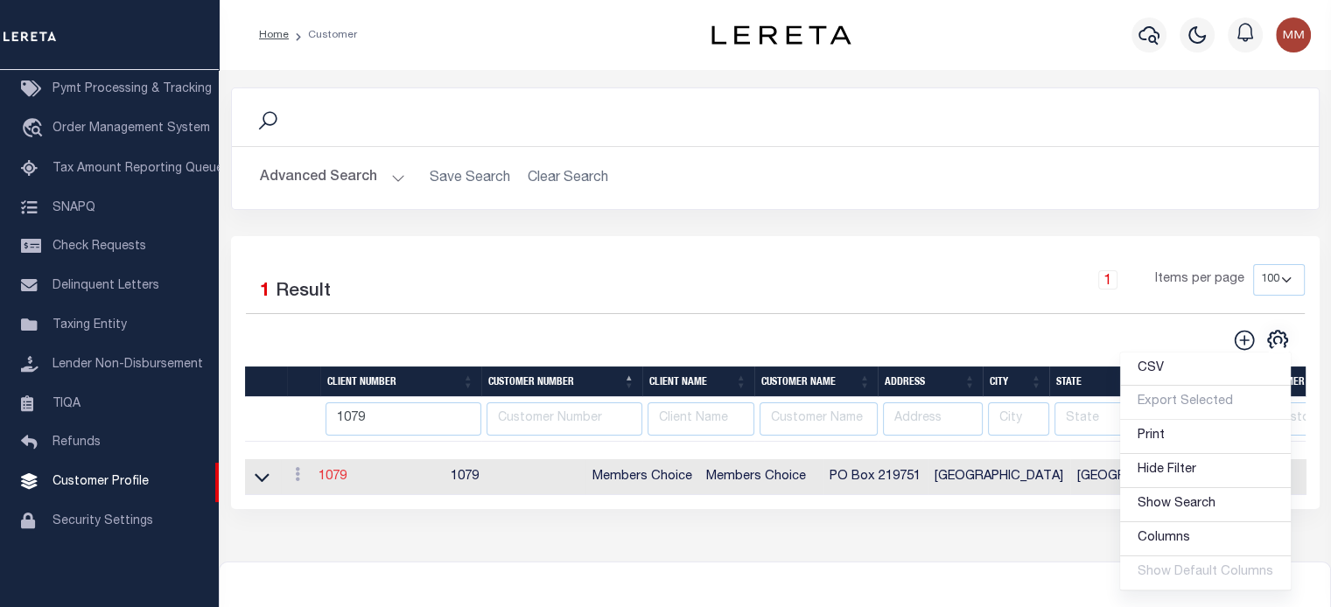
checkbox input "true"
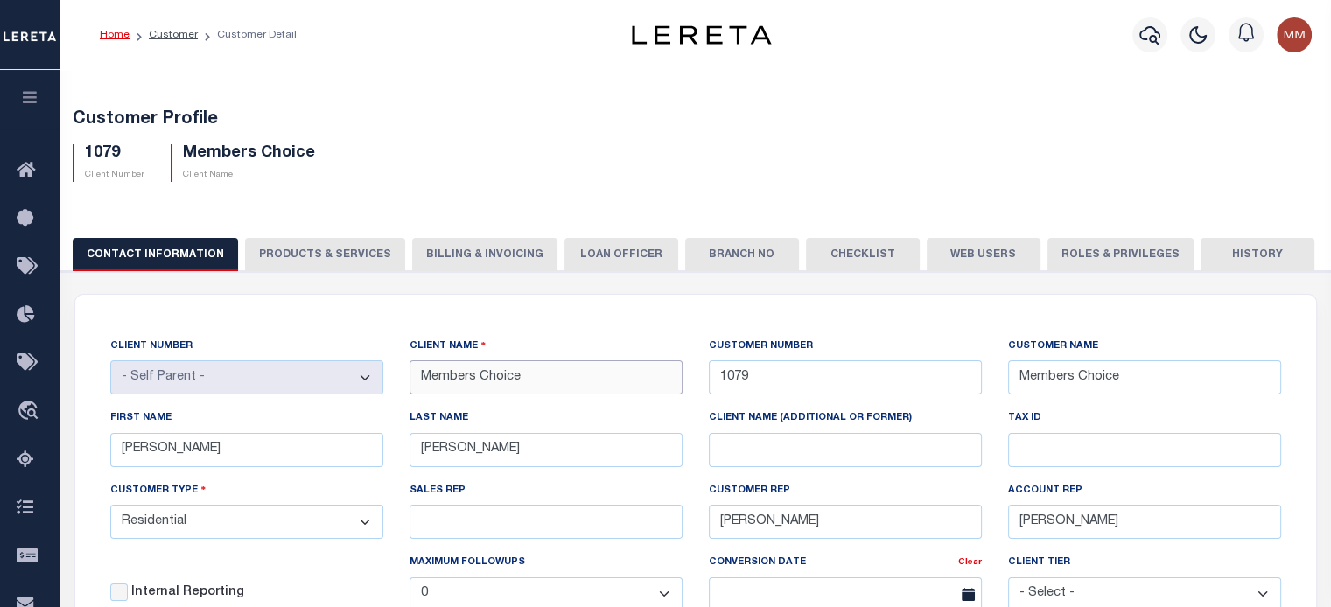
click at [374, 379] on div "CLIENT NUMBER - Self Parent - 1011 1012 1013 1014 1016 1017 1018 1019 1035 1036…" at bounding box center [695, 530] width 1197 height 387
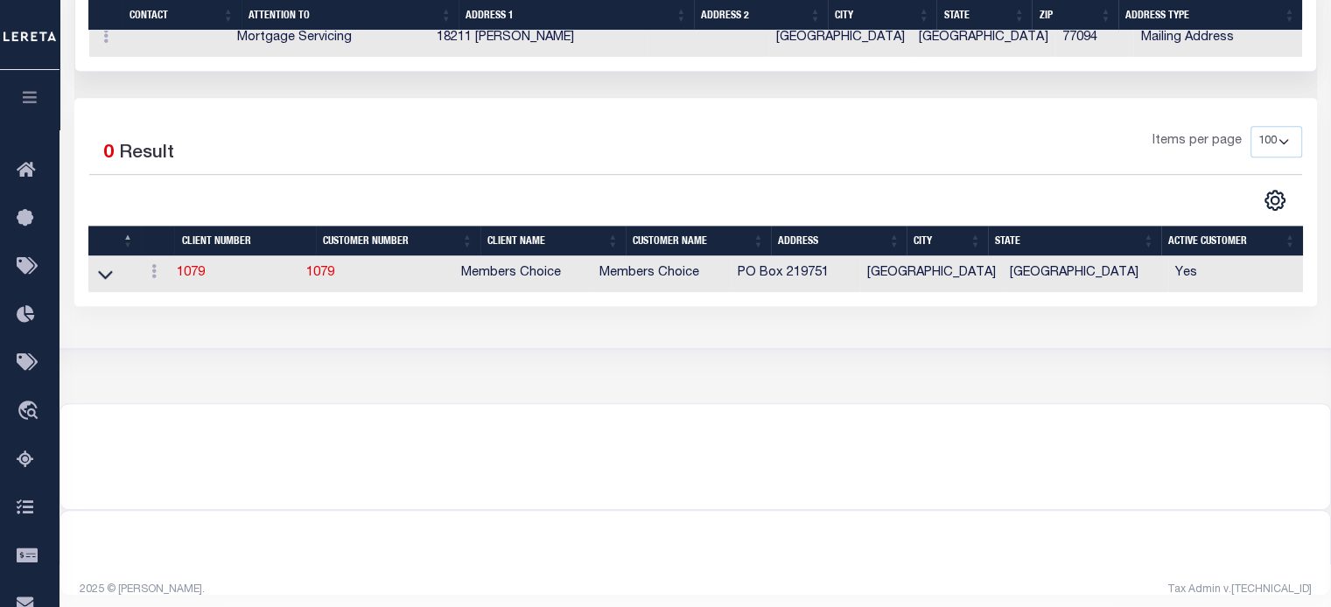
scroll to position [1060, 0]
